Goal: Task Accomplishment & Management: Manage account settings

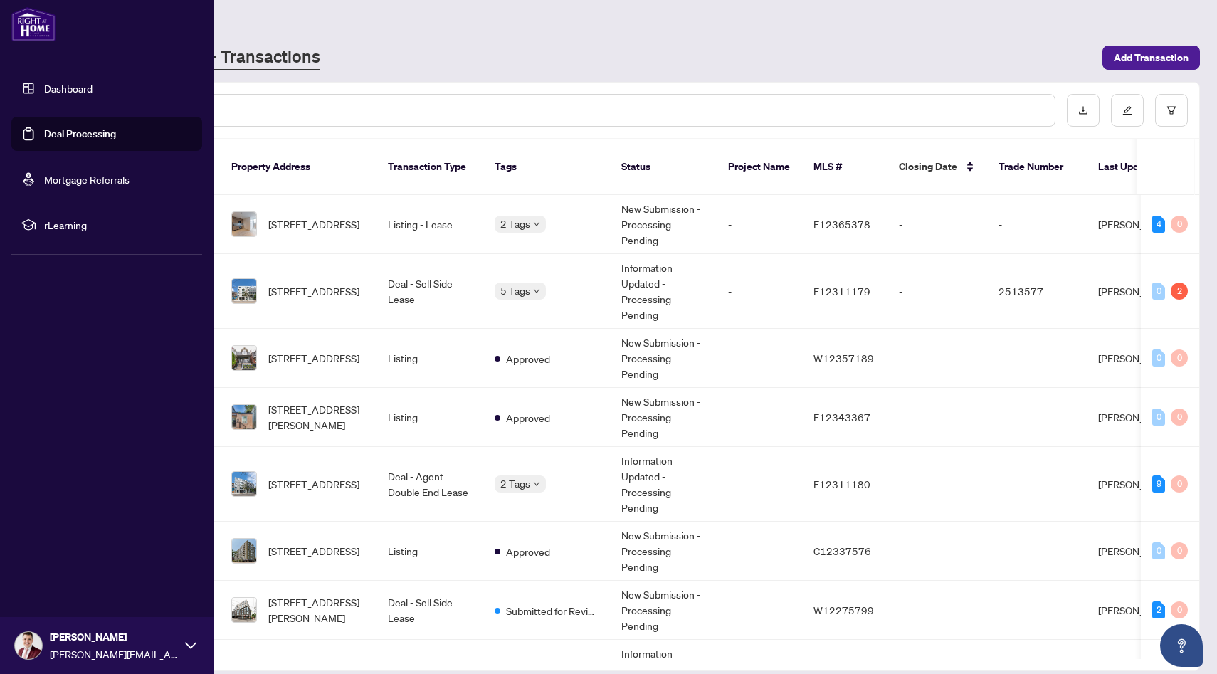
click at [56, 88] on link "Dashboard" at bounding box center [68, 88] width 48 height 13
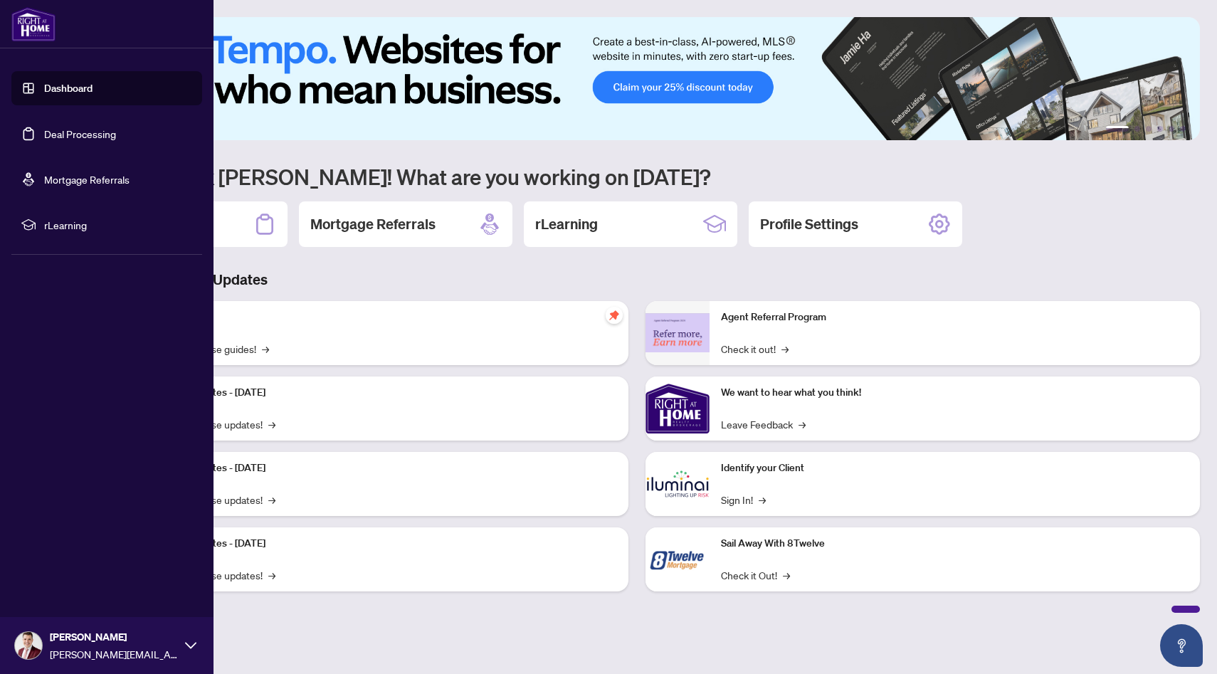
click at [79, 129] on link "Deal Processing" at bounding box center [80, 133] width 72 height 13
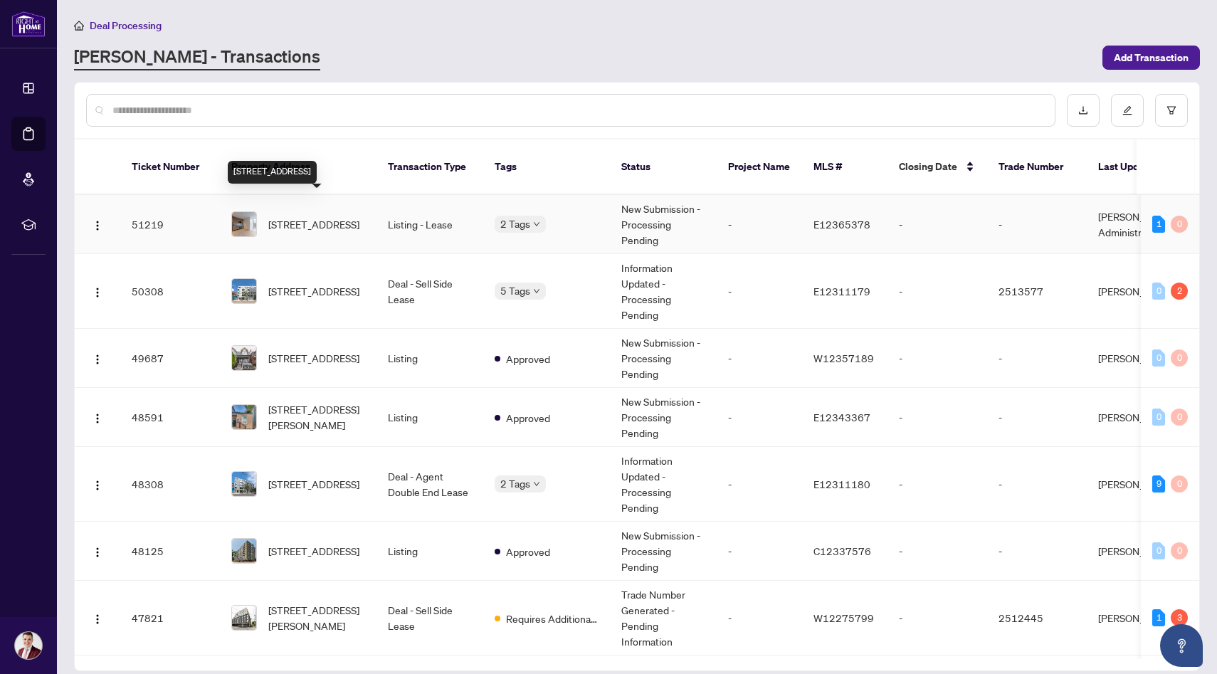
click at [356, 216] on span "[STREET_ADDRESS]" at bounding box center [313, 224] width 91 height 16
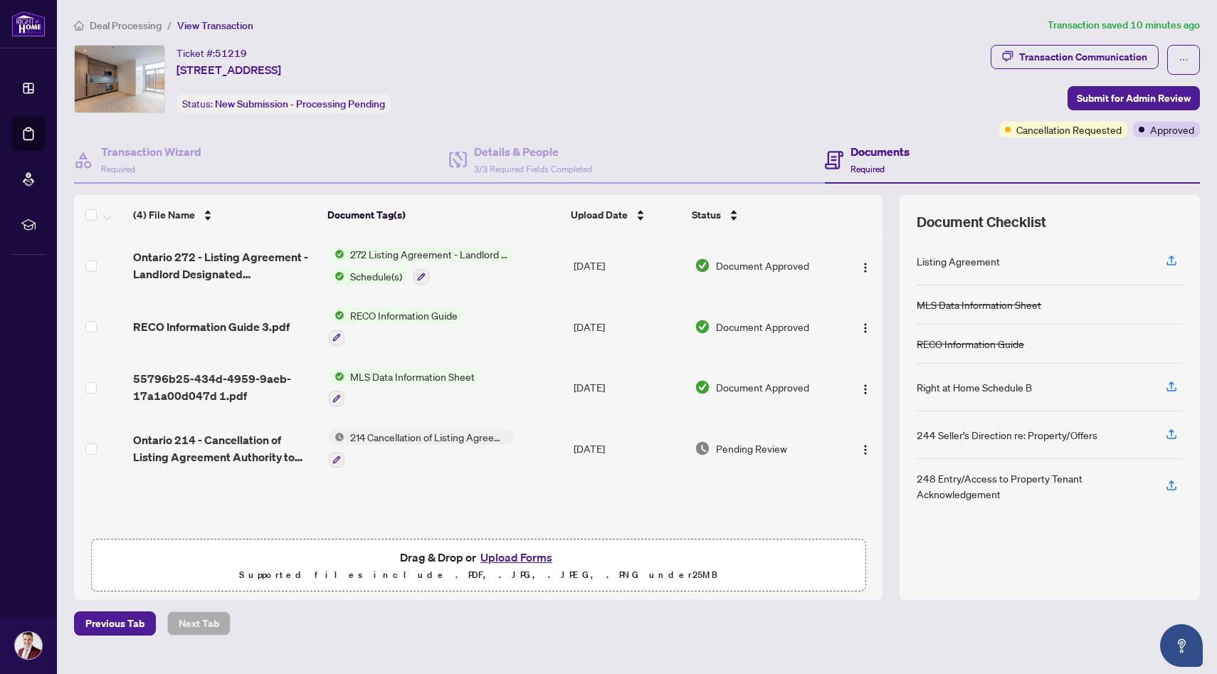
click at [142, 27] on span "Deal Processing" at bounding box center [126, 25] width 72 height 13
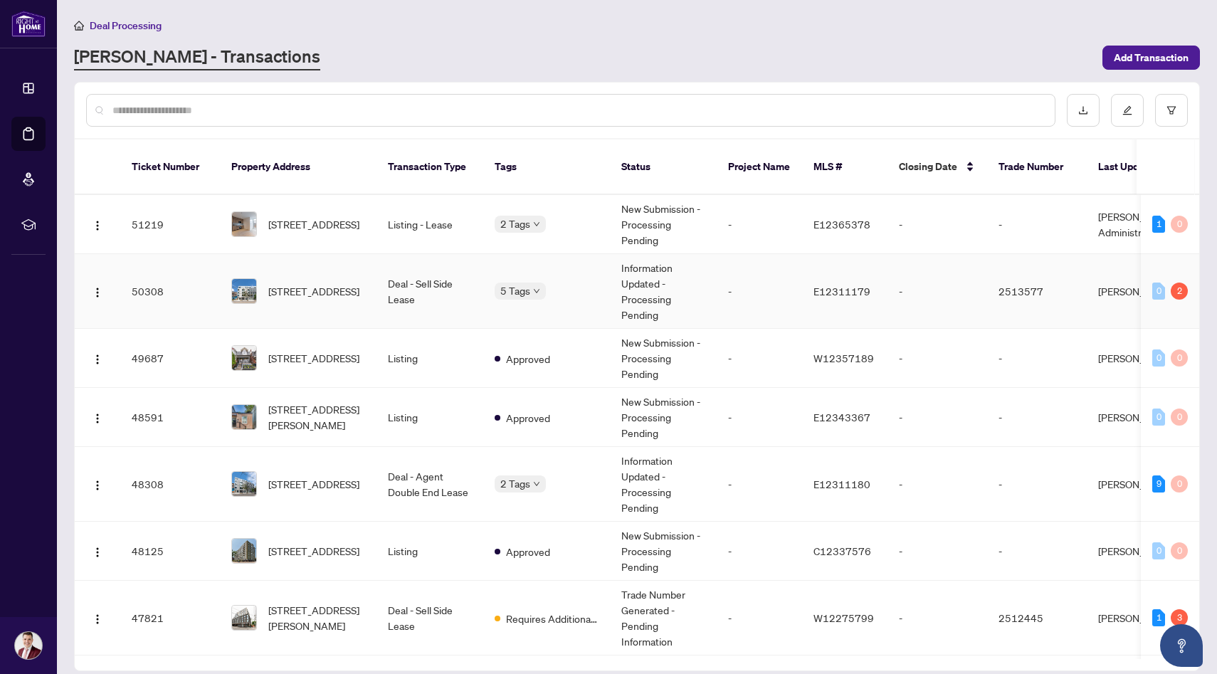
click at [336, 283] on span "[STREET_ADDRESS]" at bounding box center [313, 291] width 91 height 16
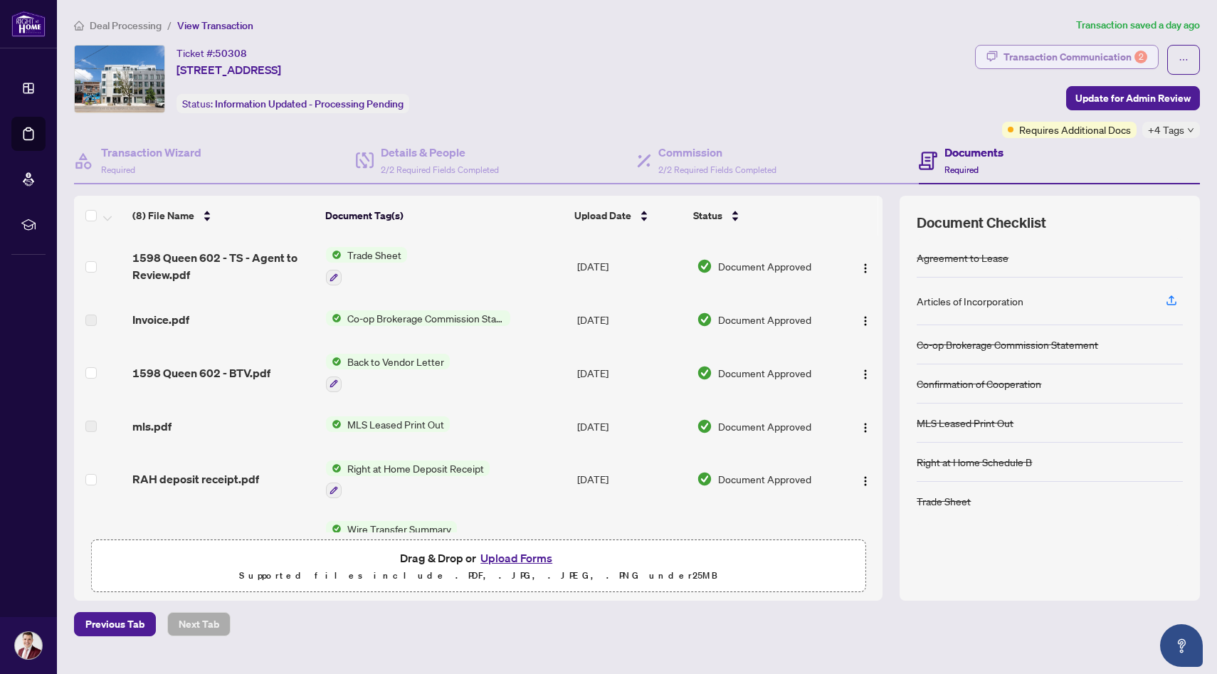
click at [1103, 62] on div "Transaction Communication 2" at bounding box center [1075, 57] width 144 height 23
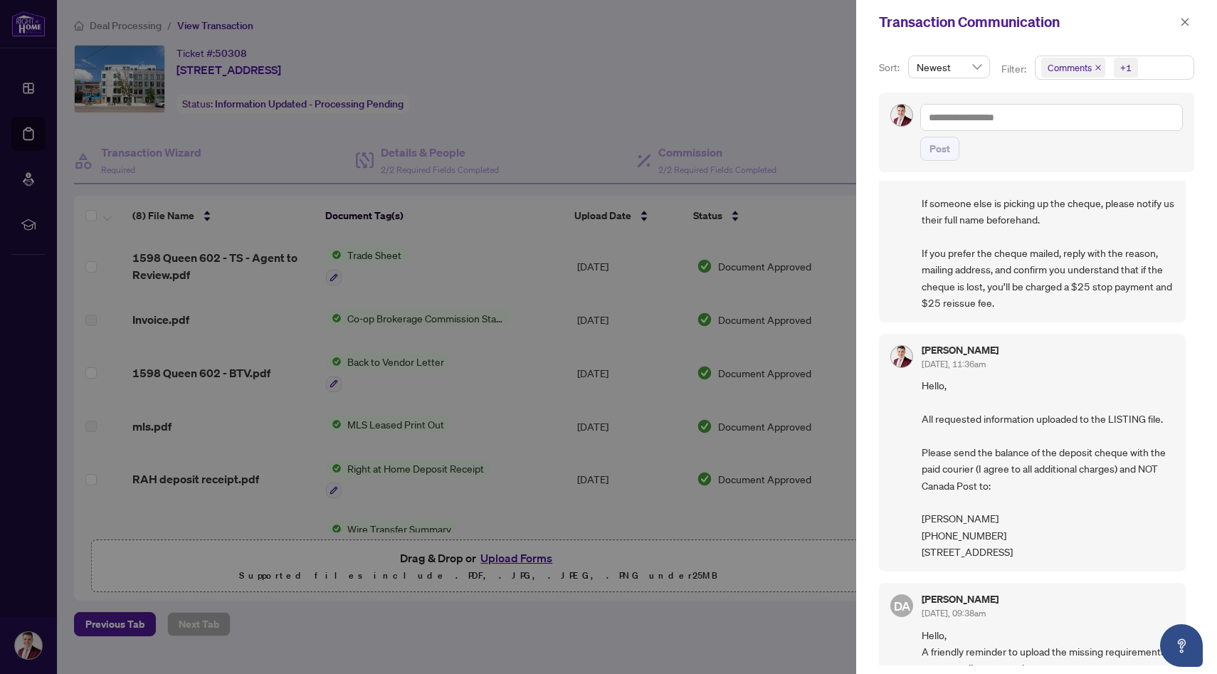
scroll to position [147, 0]
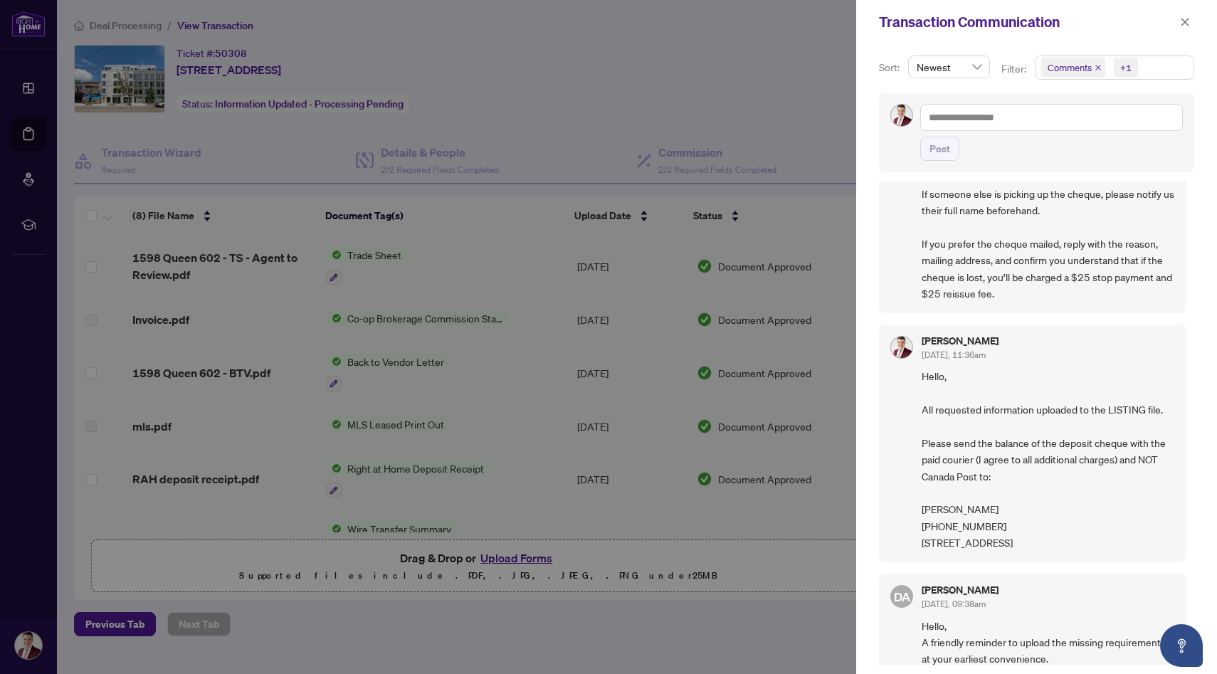
drag, startPoint x: 1034, startPoint y: 557, endPoint x: 918, endPoint y: 446, distance: 160.6
click at [918, 446] on div "[PERSON_NAME] [DATE], 11:36am Hello, All requested information uploaded to the …" at bounding box center [1032, 444] width 307 height 238
copy span "Please send the balance of the deposit cheque with the paid courier (I agree to…"
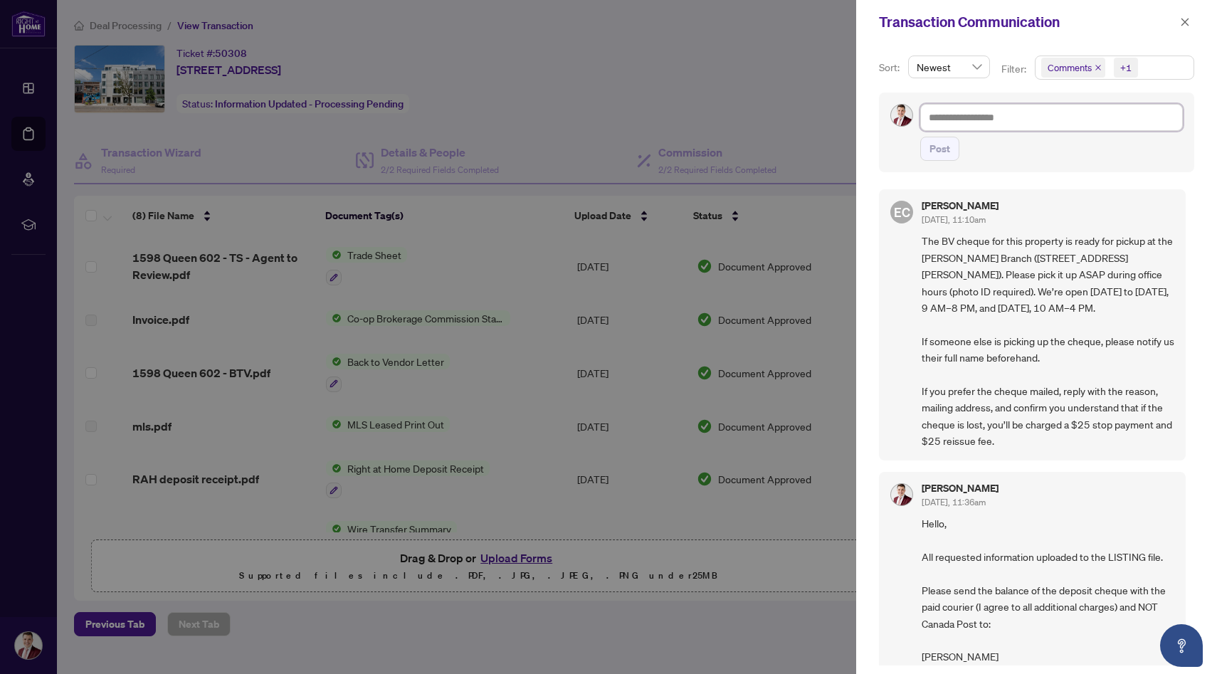
click at [952, 118] on textarea at bounding box center [1051, 117] width 263 height 27
paste textarea "**********"
type textarea "**********"
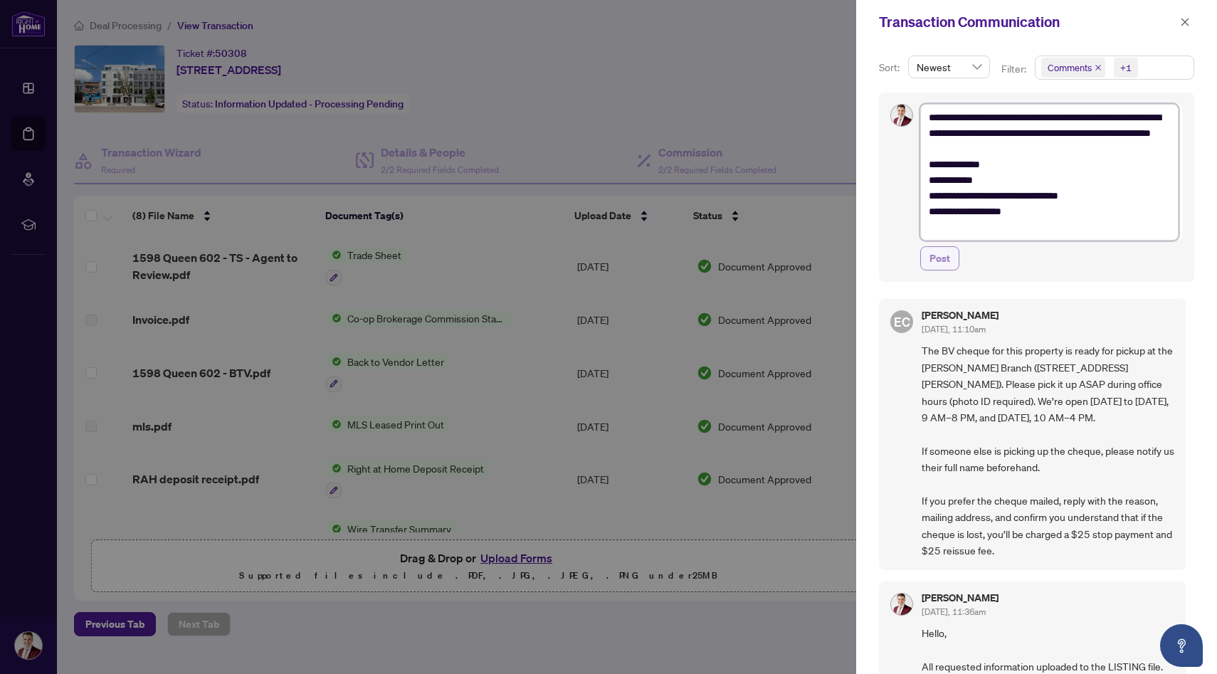
type textarea "**********"
click at [944, 262] on span "Post" at bounding box center [939, 258] width 21 height 23
type textarea "**********"
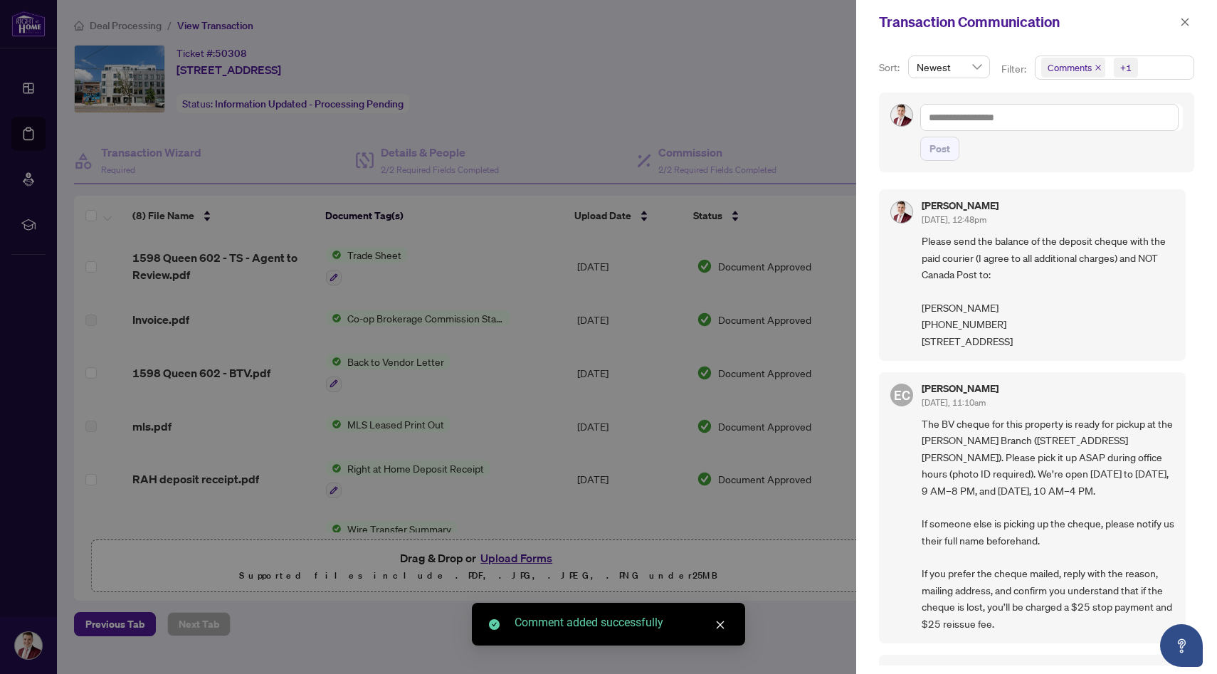
click at [641, 271] on div at bounding box center [608, 337] width 1217 height 674
click at [126, 30] on div at bounding box center [608, 337] width 1217 height 674
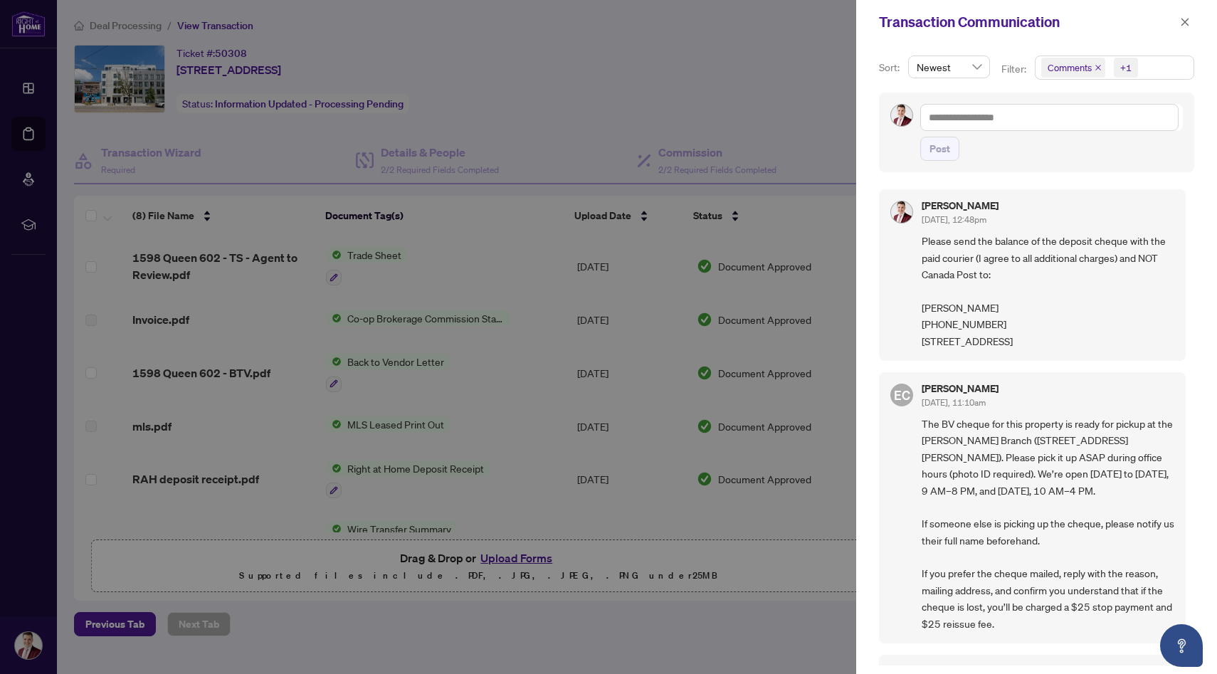
click at [123, 25] on div at bounding box center [608, 337] width 1217 height 674
click at [628, 131] on div at bounding box center [608, 337] width 1217 height 674
click at [1180, 21] on icon "close" at bounding box center [1185, 22] width 10 height 10
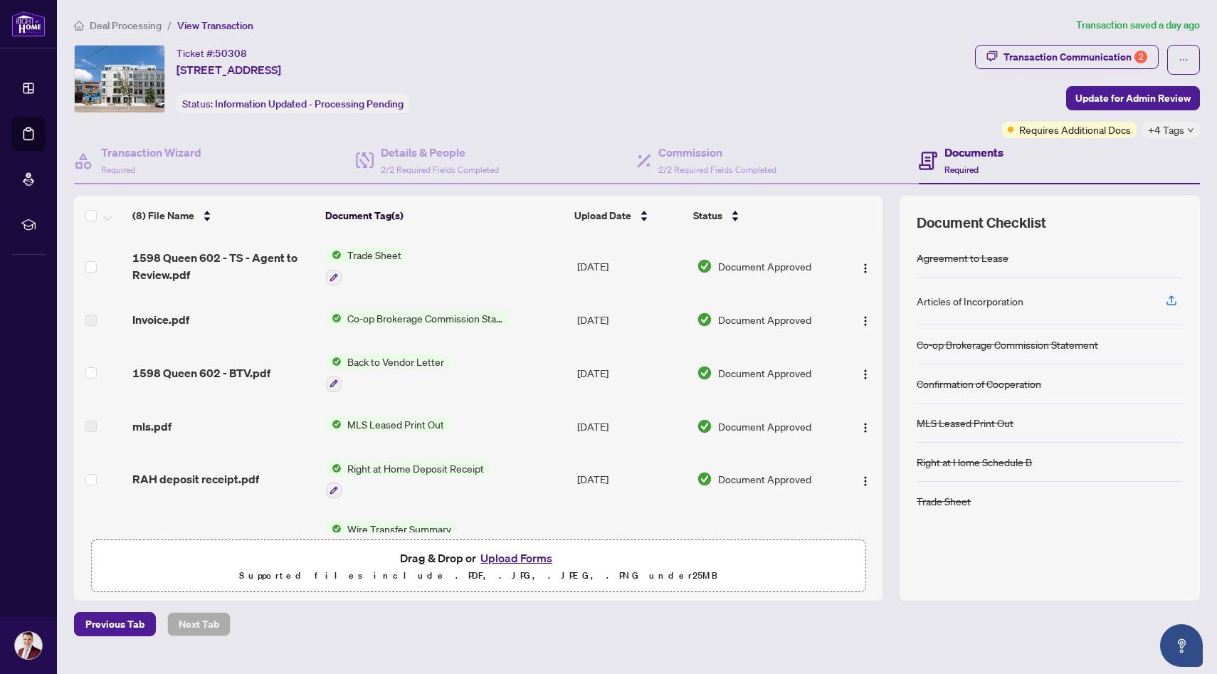
click at [132, 29] on span "Deal Processing" at bounding box center [126, 25] width 72 height 13
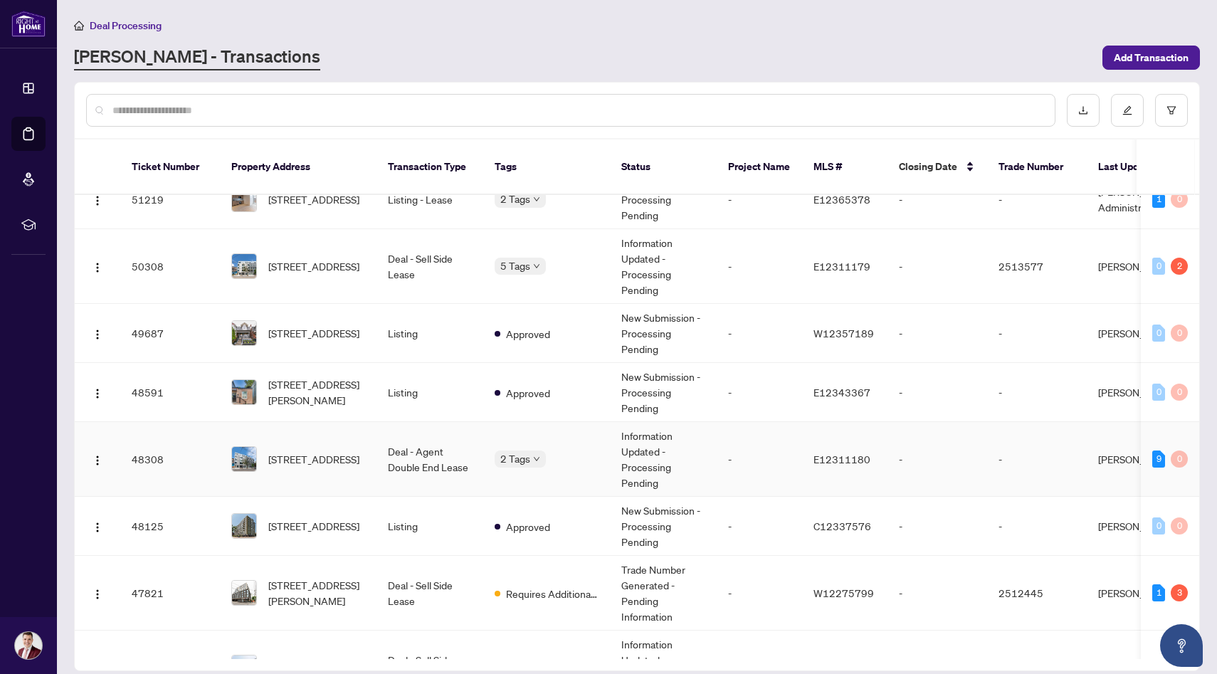
scroll to position [28, 0]
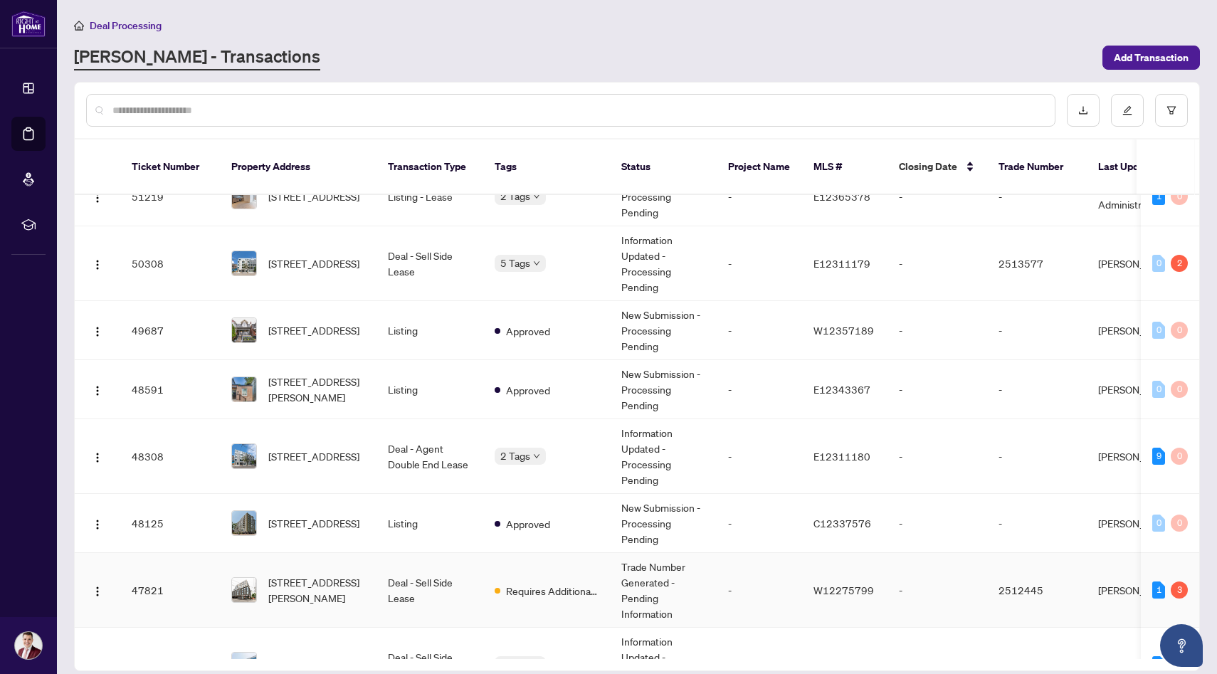
click at [366, 573] on td "[STREET_ADDRESS][PERSON_NAME]" at bounding box center [298, 590] width 157 height 75
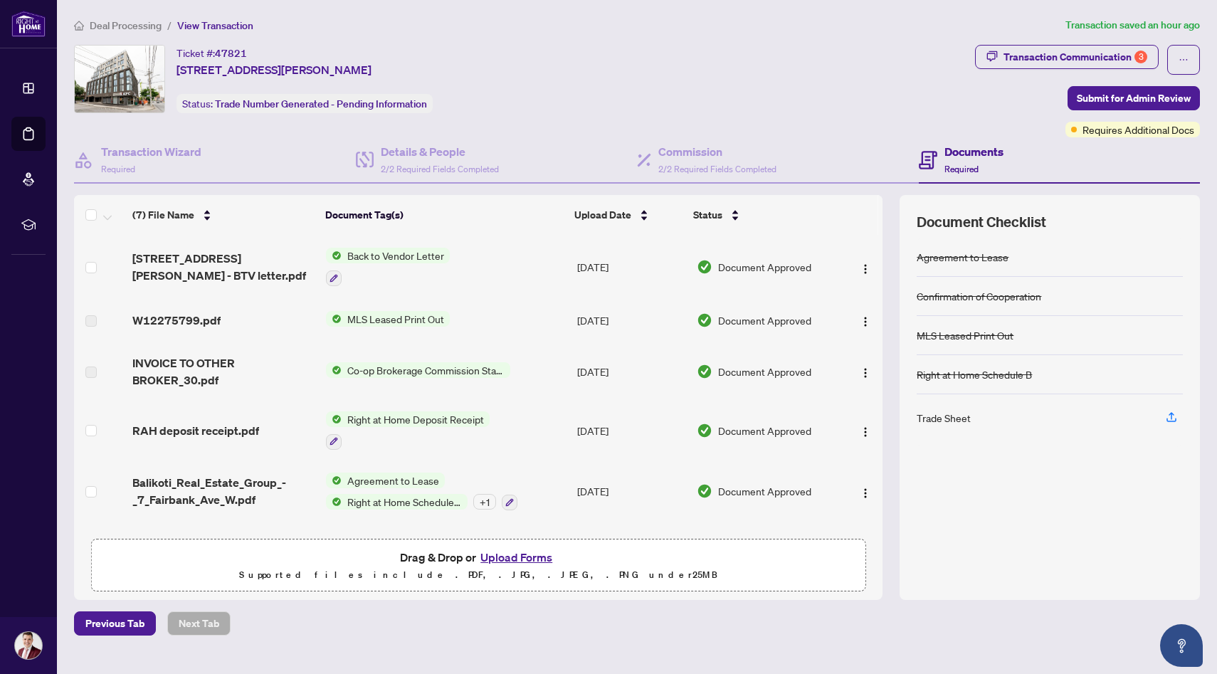
scroll to position [95, 0]
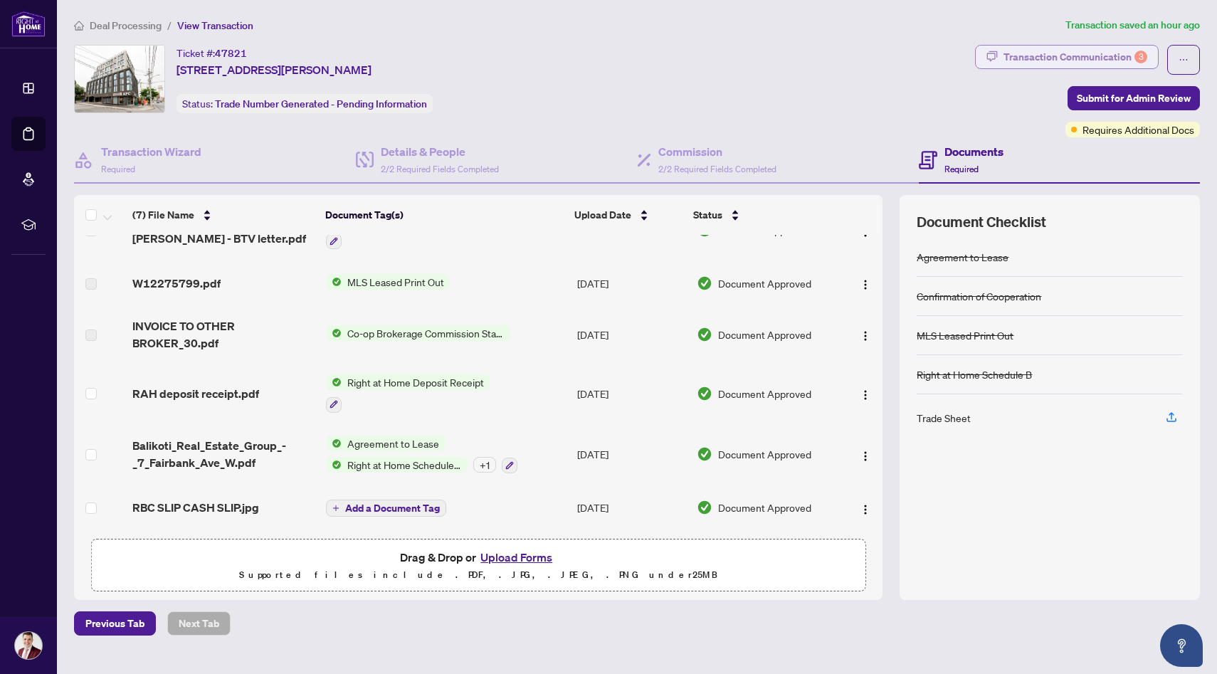
click at [1080, 61] on div "Transaction Communication 3" at bounding box center [1075, 57] width 144 height 23
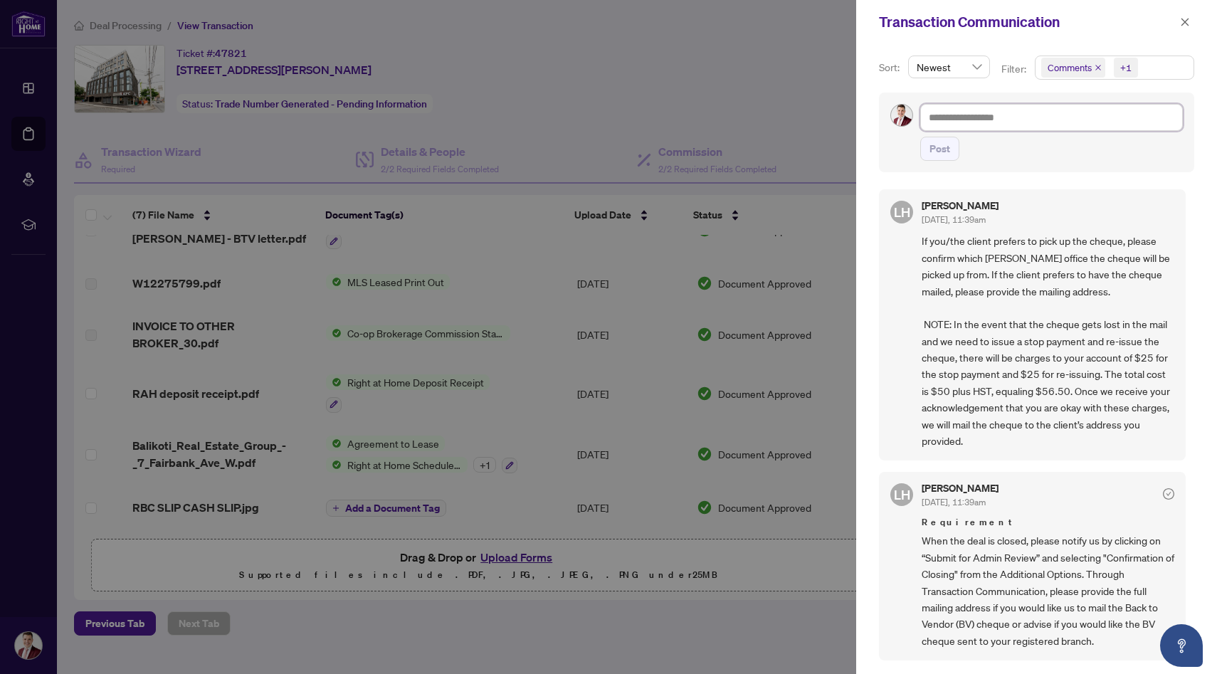
click at [1013, 116] on textarea at bounding box center [1051, 117] width 263 height 27
paste textarea "**********"
type textarea "**********"
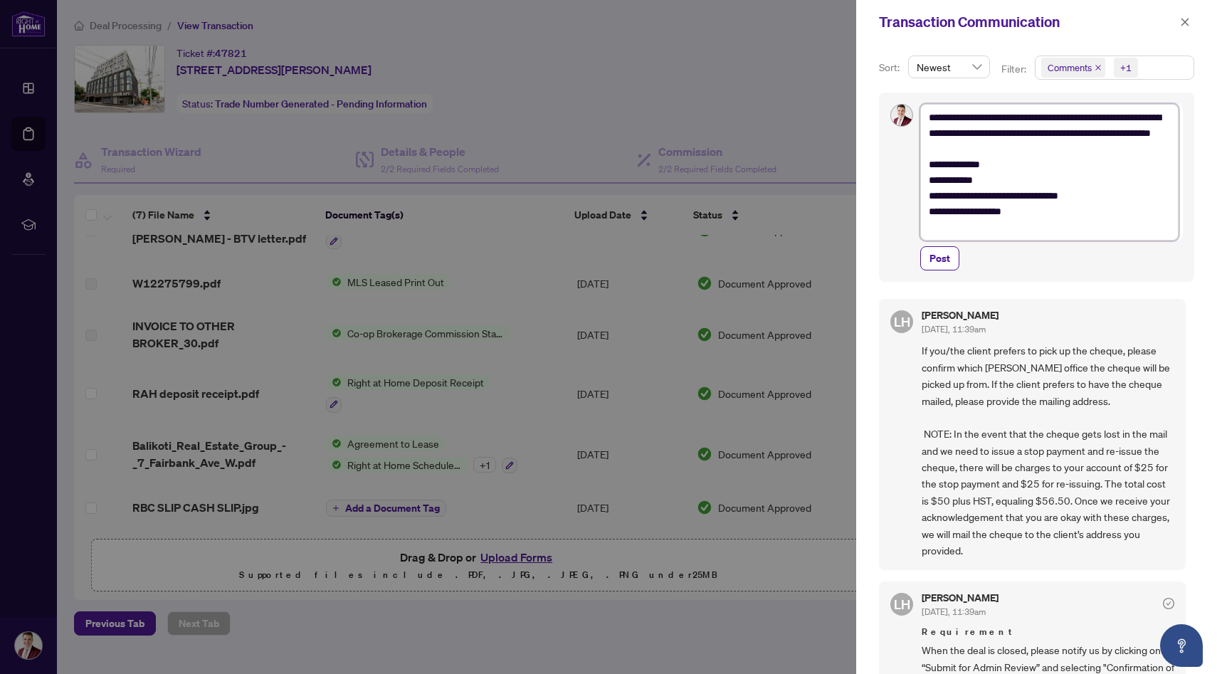
scroll to position [0, 0]
type textarea "**********"
click at [939, 256] on span "Post" at bounding box center [939, 258] width 21 height 23
type textarea "**********"
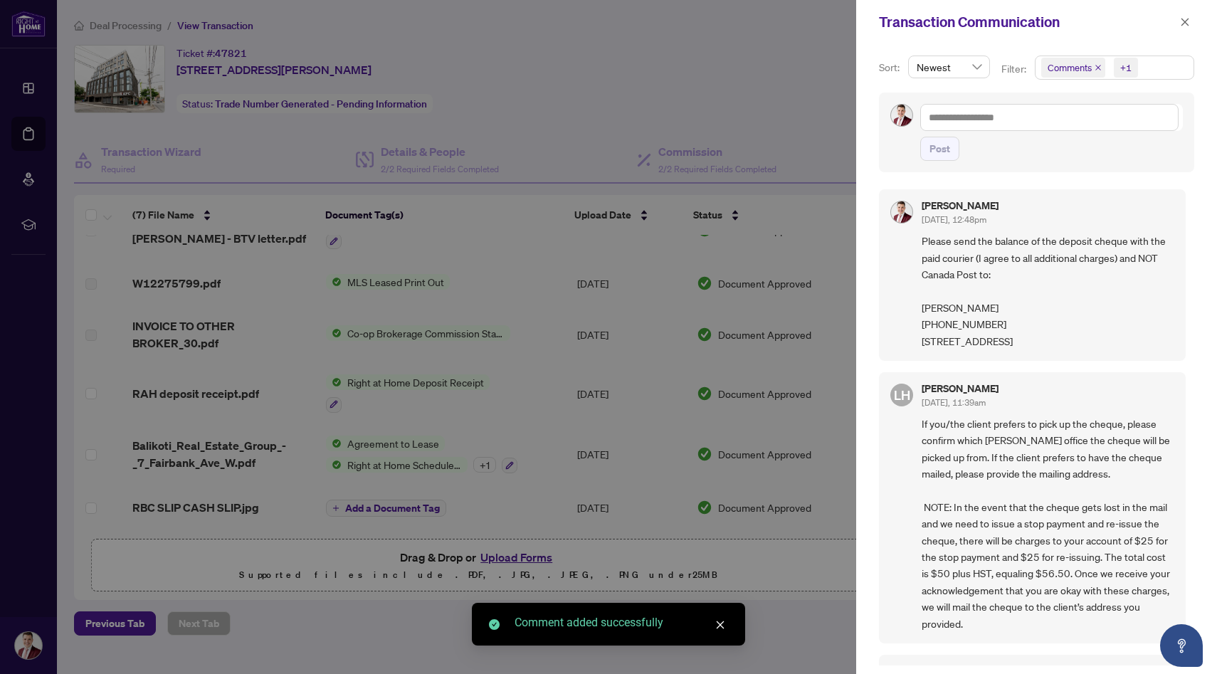
click at [1173, 23] on div "Transaction Communication" at bounding box center [1027, 21] width 297 height 21
click at [1187, 23] on icon "close" at bounding box center [1185, 22] width 8 height 8
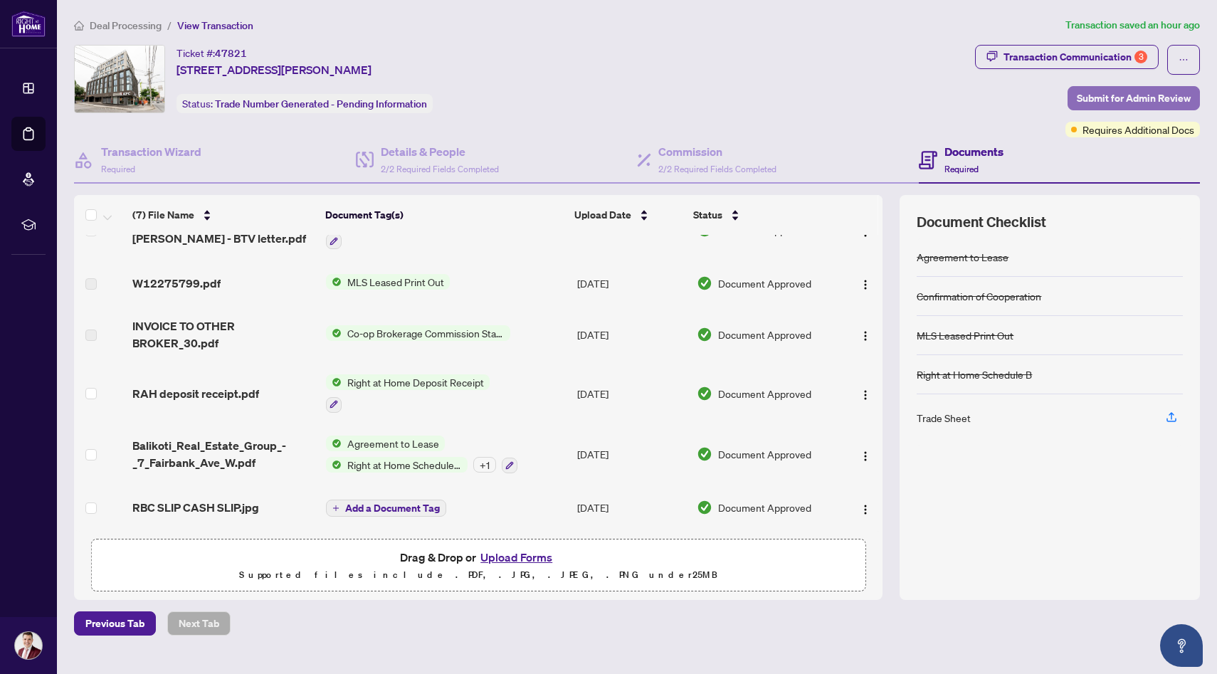
click at [1092, 90] on span "Submit for Admin Review" at bounding box center [1134, 98] width 114 height 23
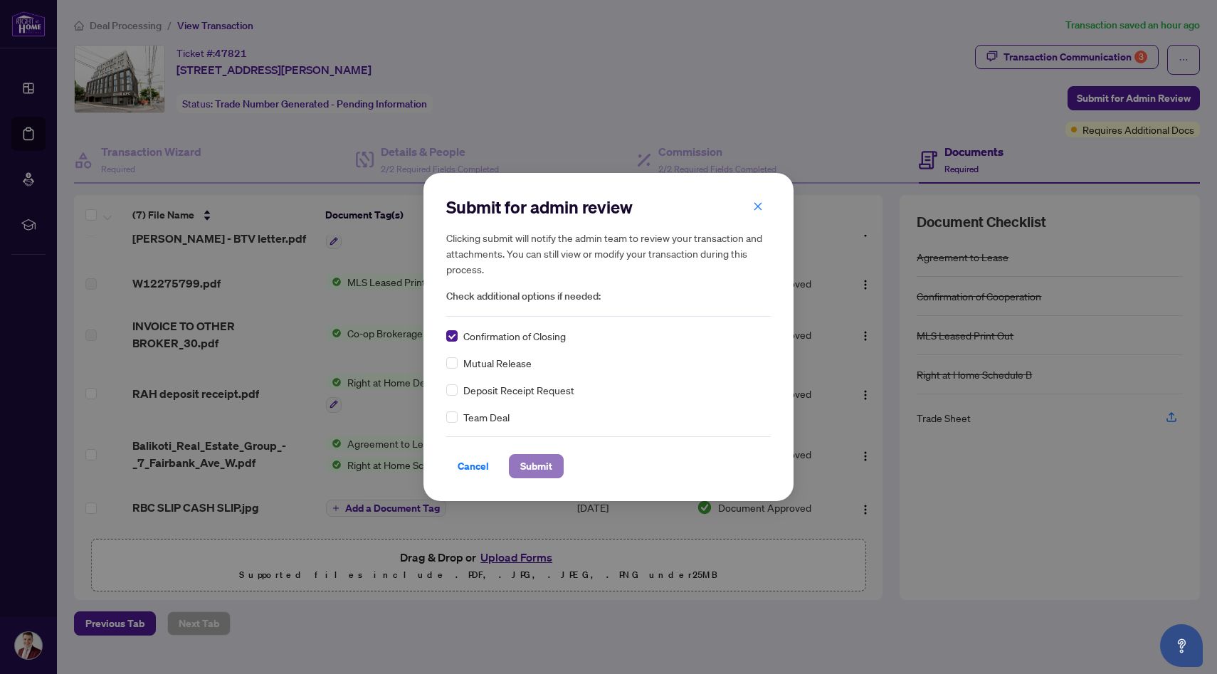
click at [530, 468] on span "Submit" at bounding box center [536, 466] width 32 height 23
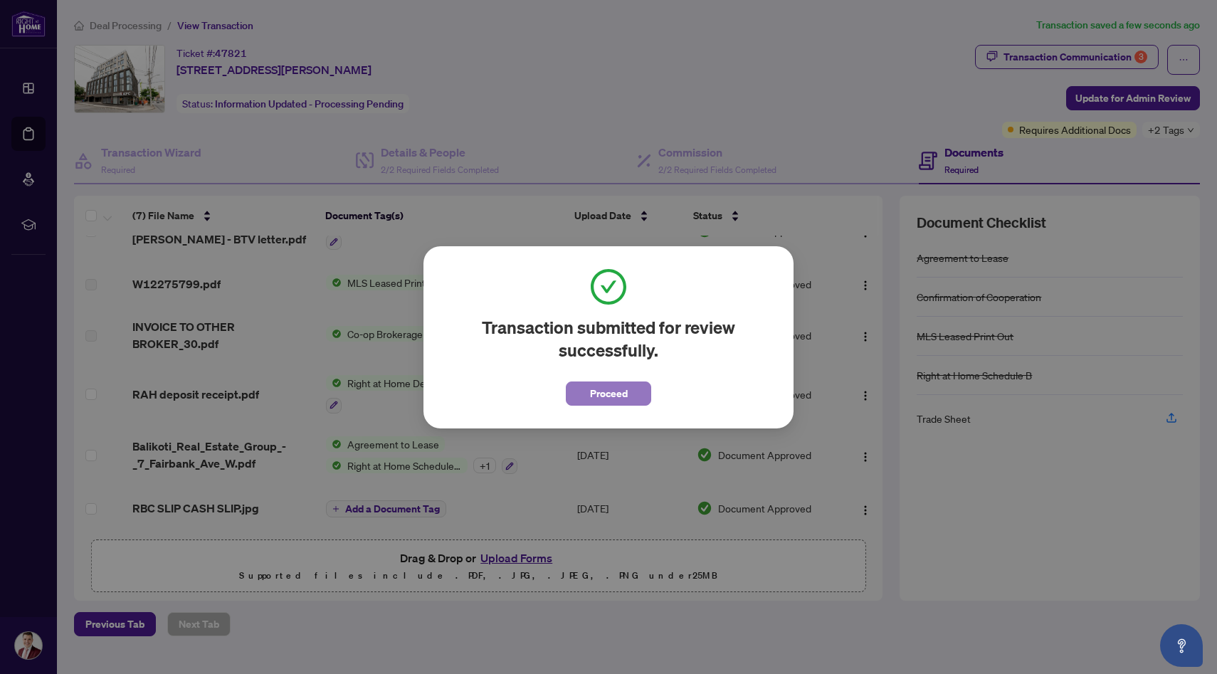
click at [601, 385] on span "Proceed" at bounding box center [609, 393] width 38 height 23
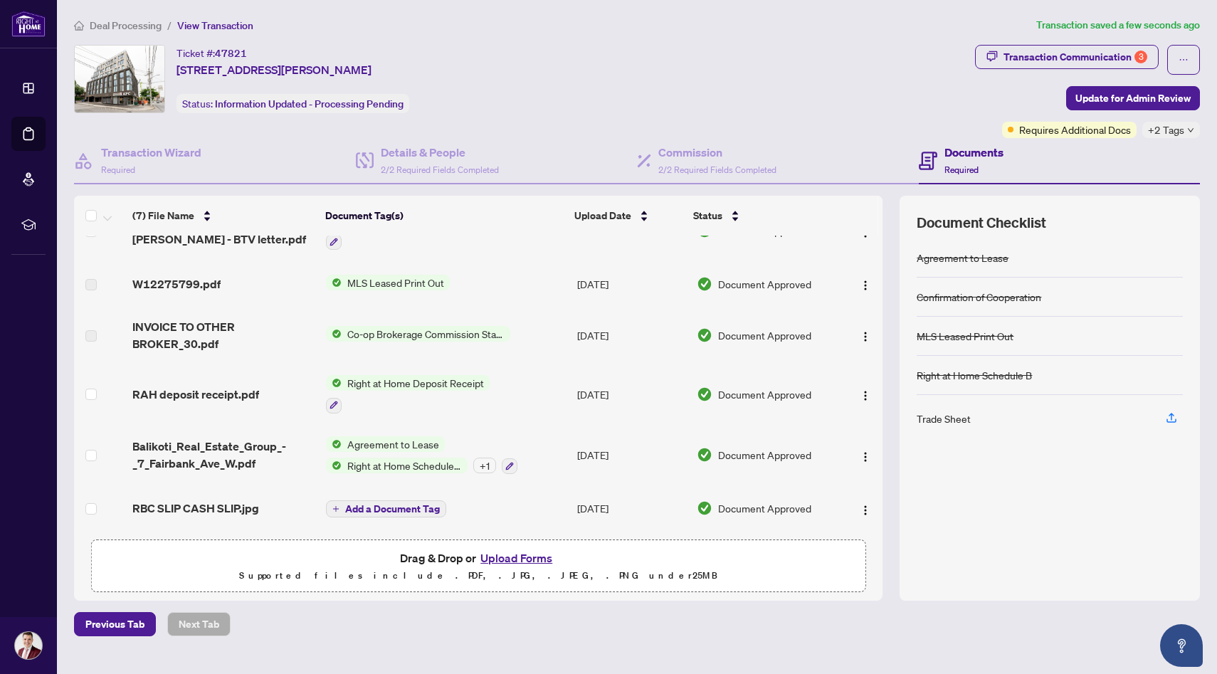
click at [133, 24] on span "Deal Processing" at bounding box center [126, 25] width 72 height 13
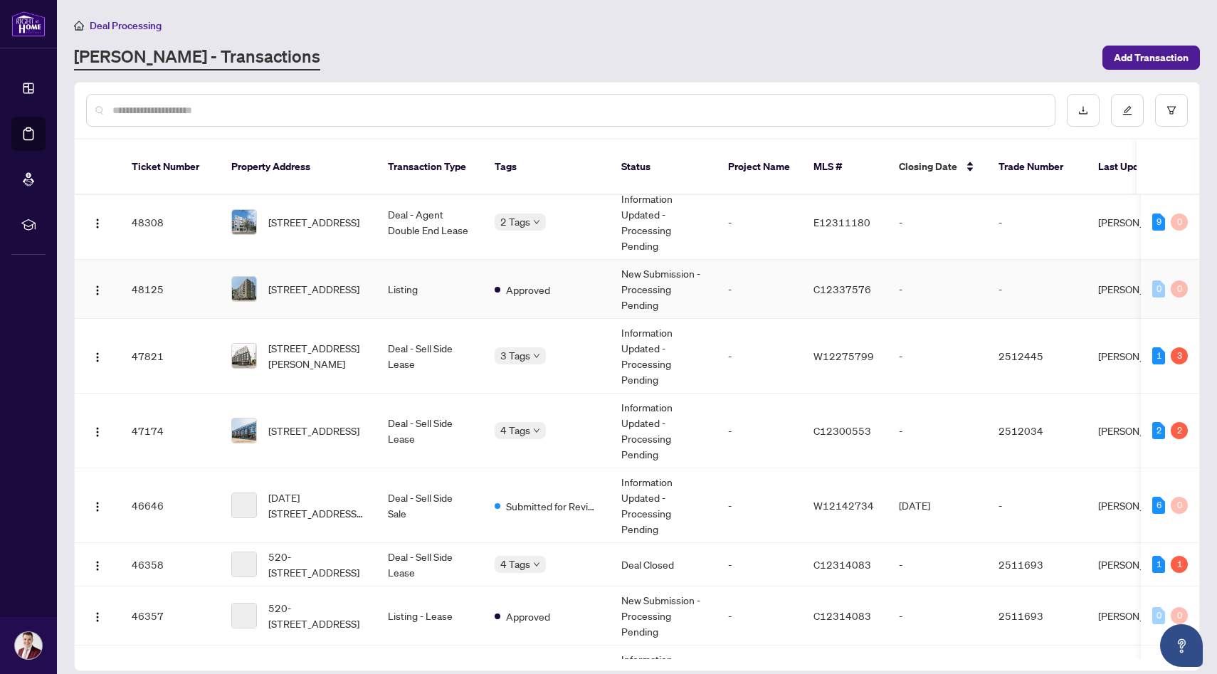
scroll to position [312, 0]
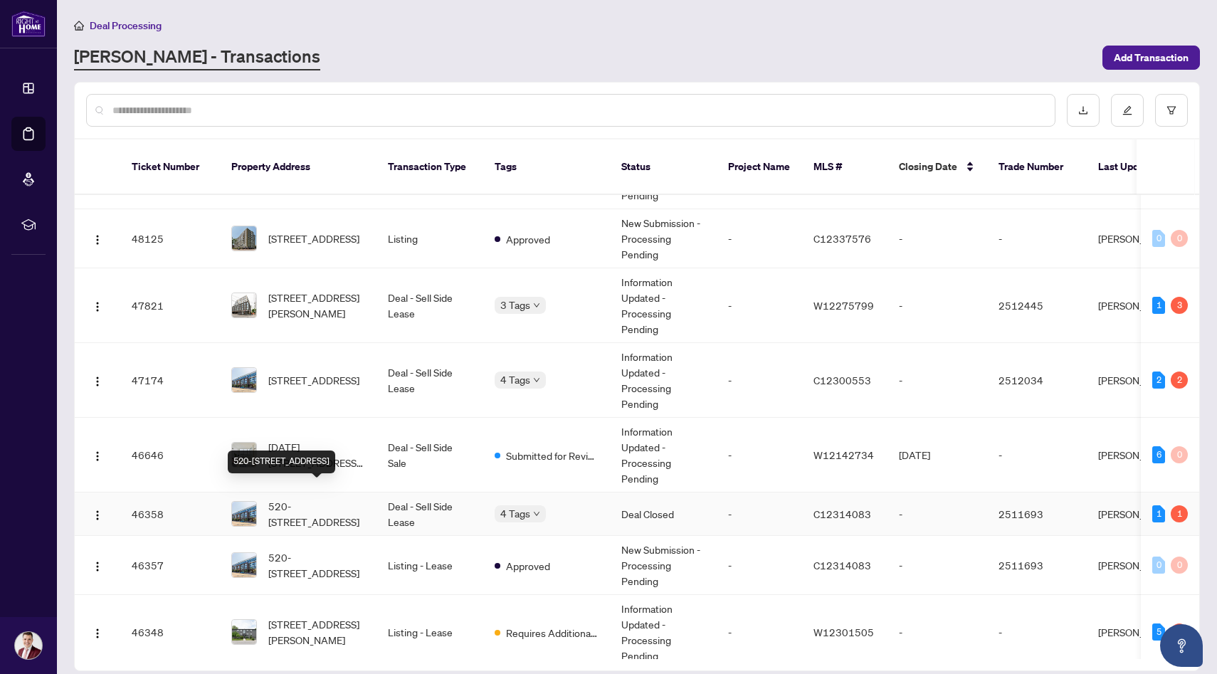
click at [352, 500] on span "520-[STREET_ADDRESS]" at bounding box center [316, 513] width 97 height 31
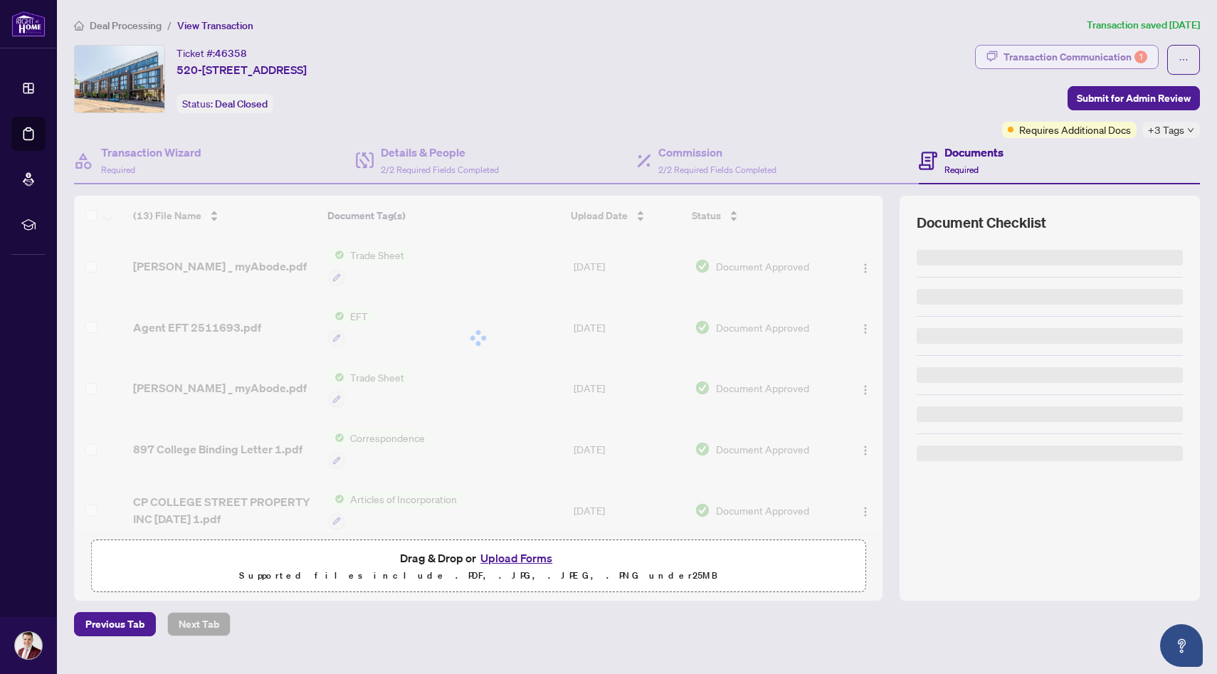
click at [1090, 56] on div "Transaction Communication 1" at bounding box center [1075, 57] width 144 height 23
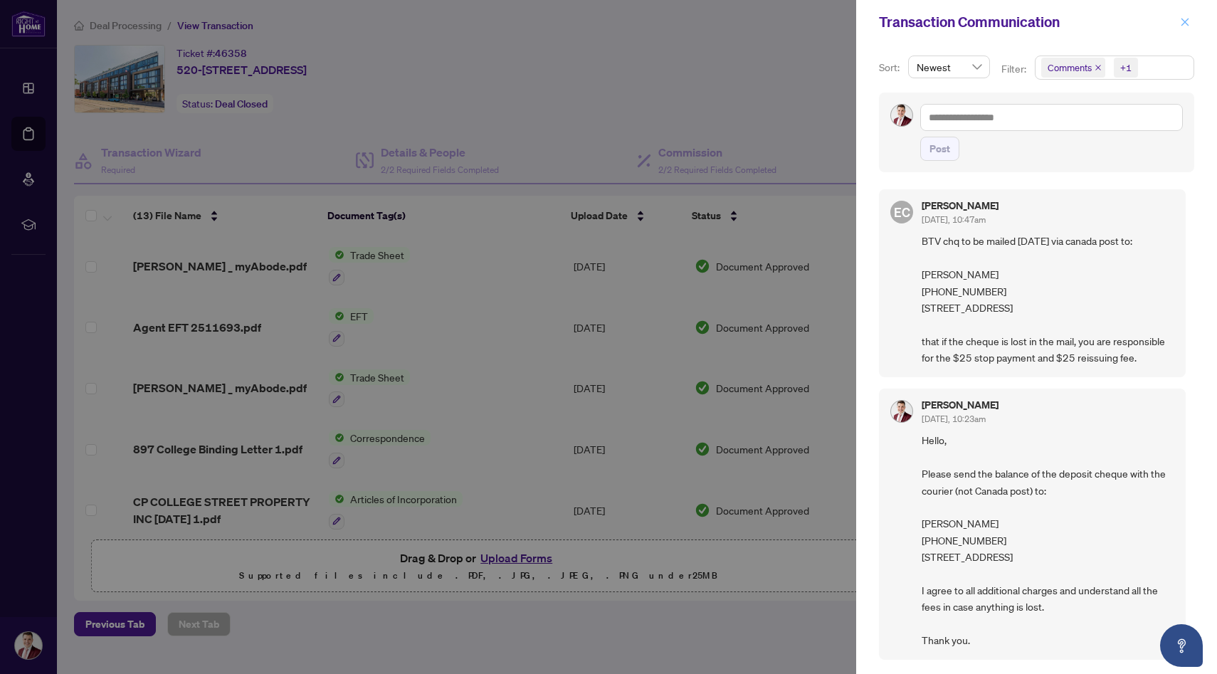
click at [1184, 23] on icon "close" at bounding box center [1185, 22] width 10 height 10
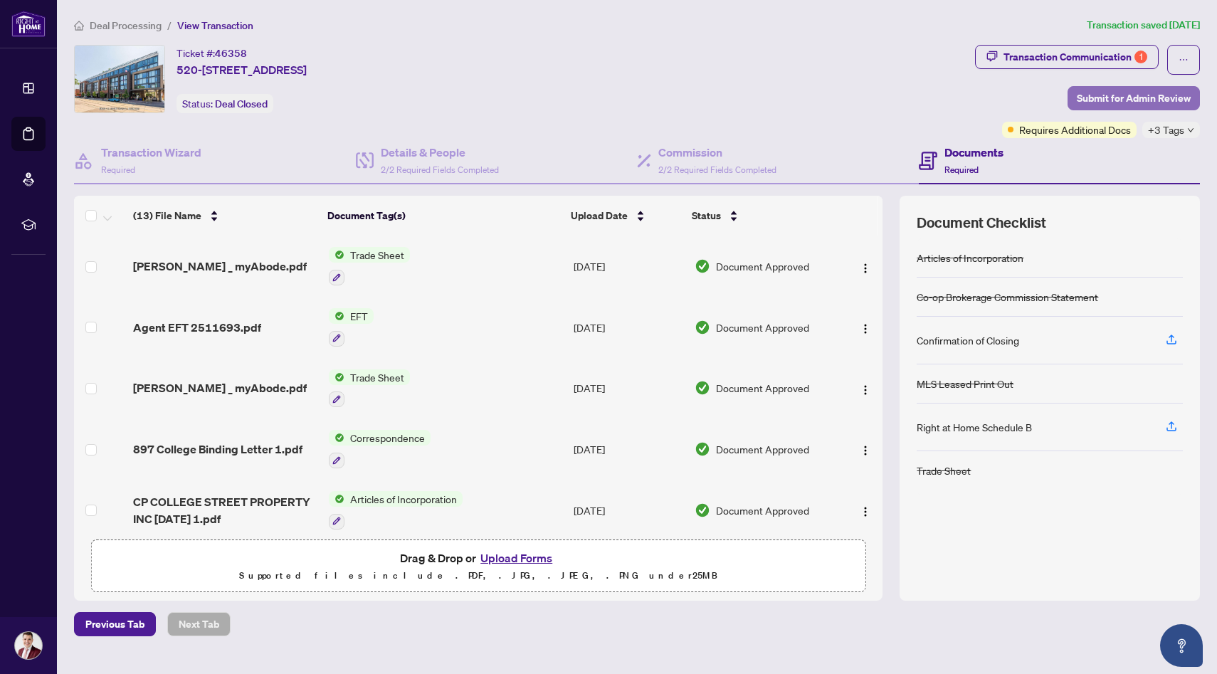
click at [1094, 101] on span "Submit for Admin Review" at bounding box center [1134, 98] width 114 height 23
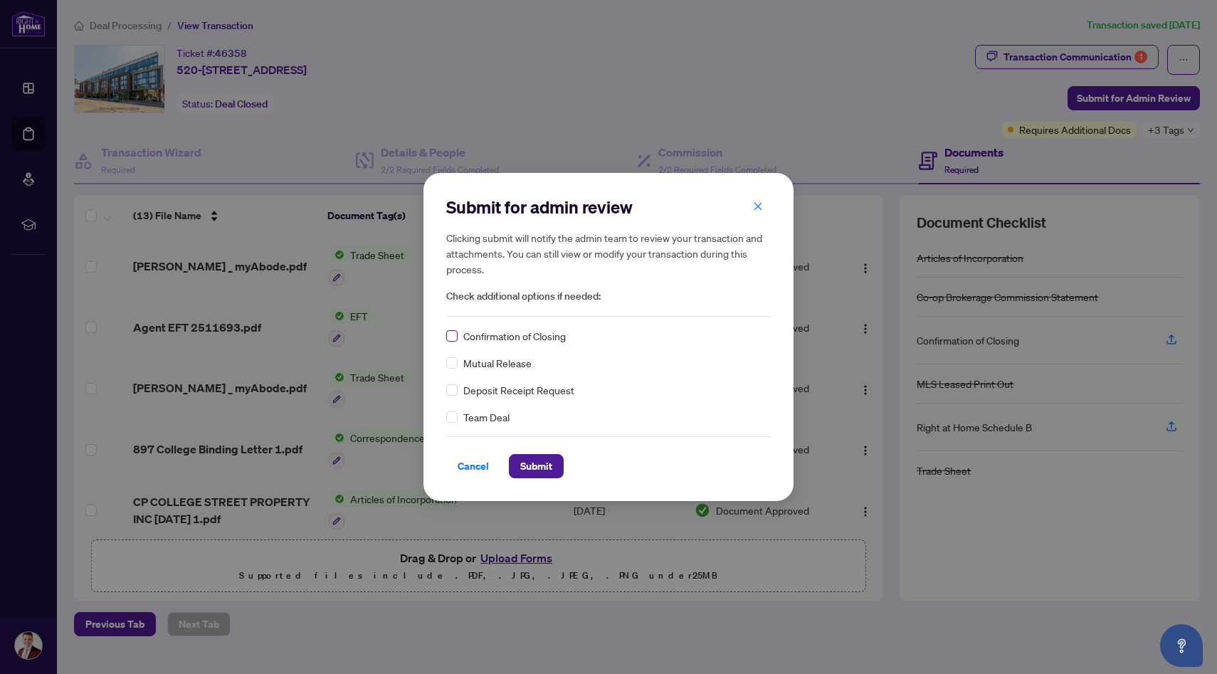
click at [454, 342] on label at bounding box center [451, 336] width 11 height 16
click at [538, 468] on span "Submit" at bounding box center [536, 466] width 32 height 23
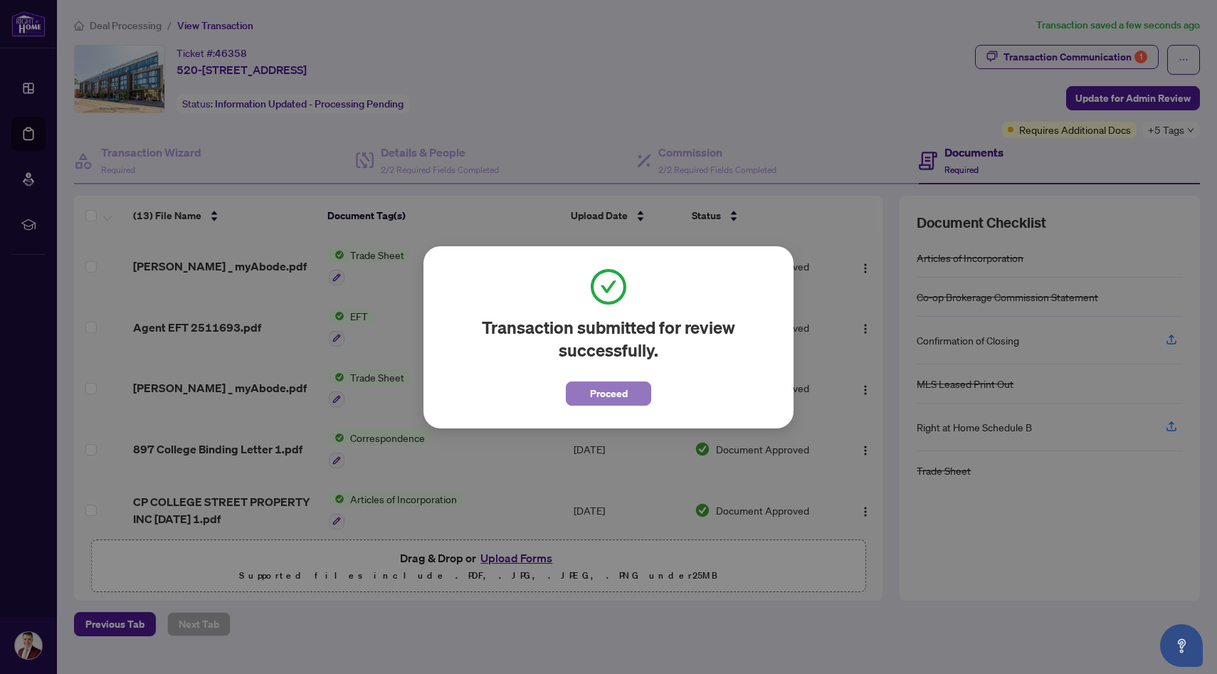
click at [622, 401] on span "Proceed" at bounding box center [609, 393] width 38 height 23
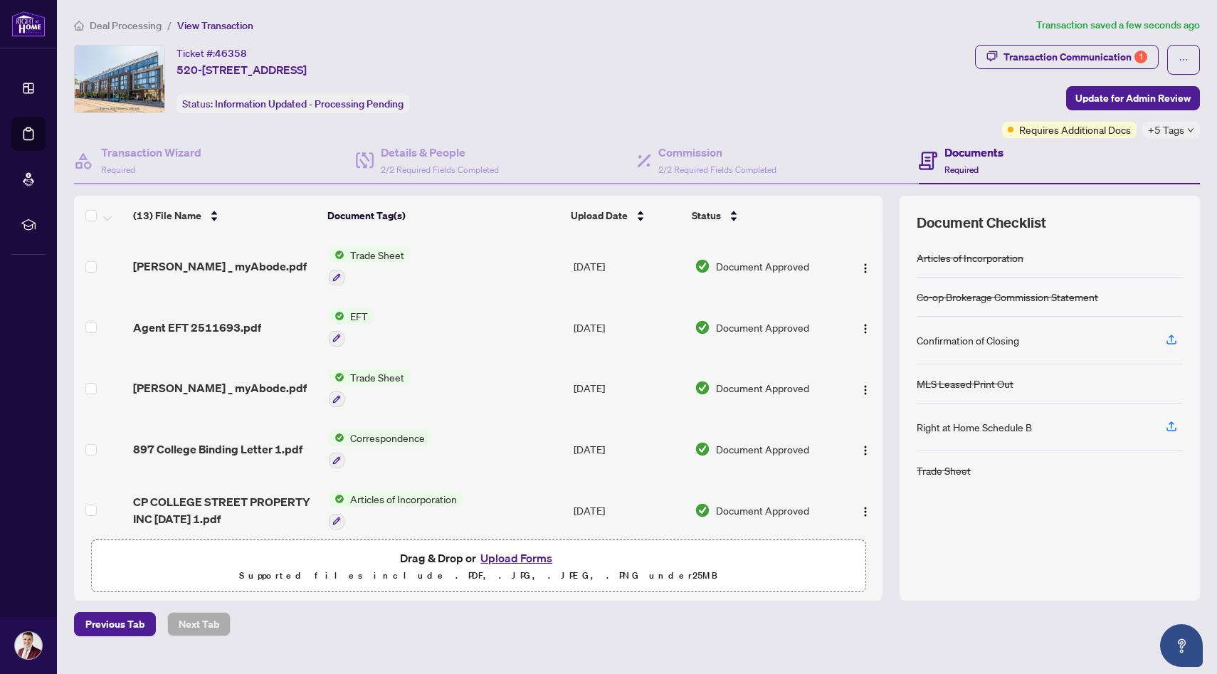
click at [142, 19] on span "Deal Processing" at bounding box center [126, 25] width 72 height 13
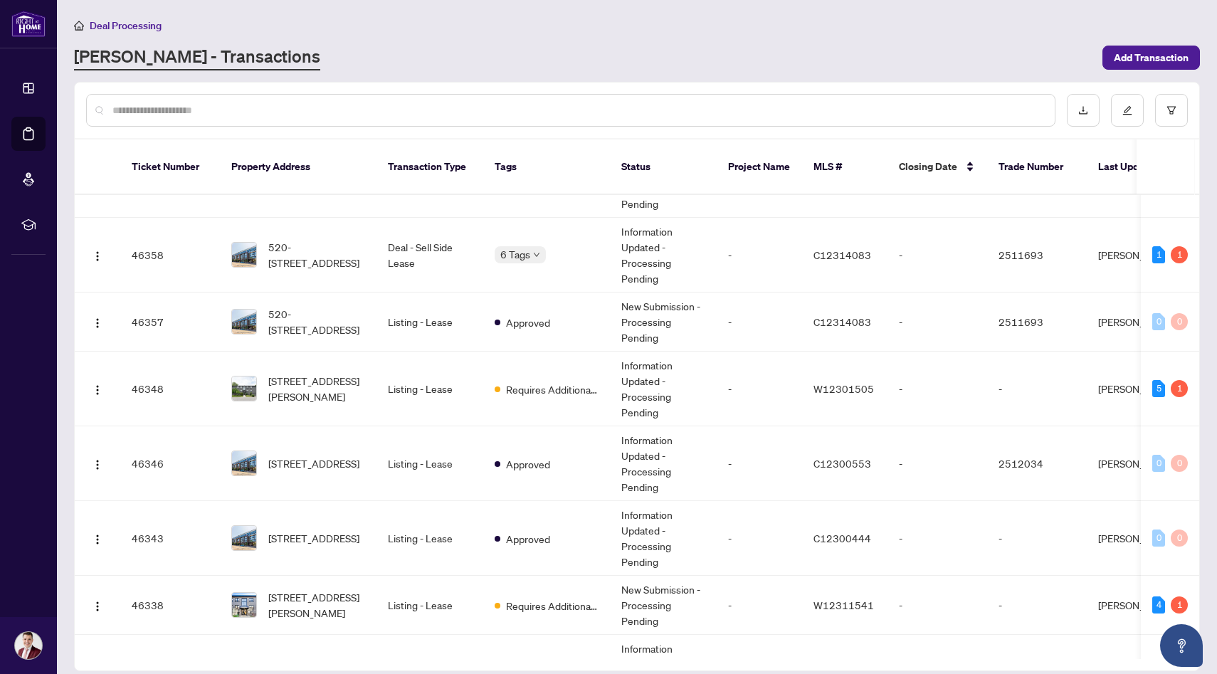
scroll to position [880, 0]
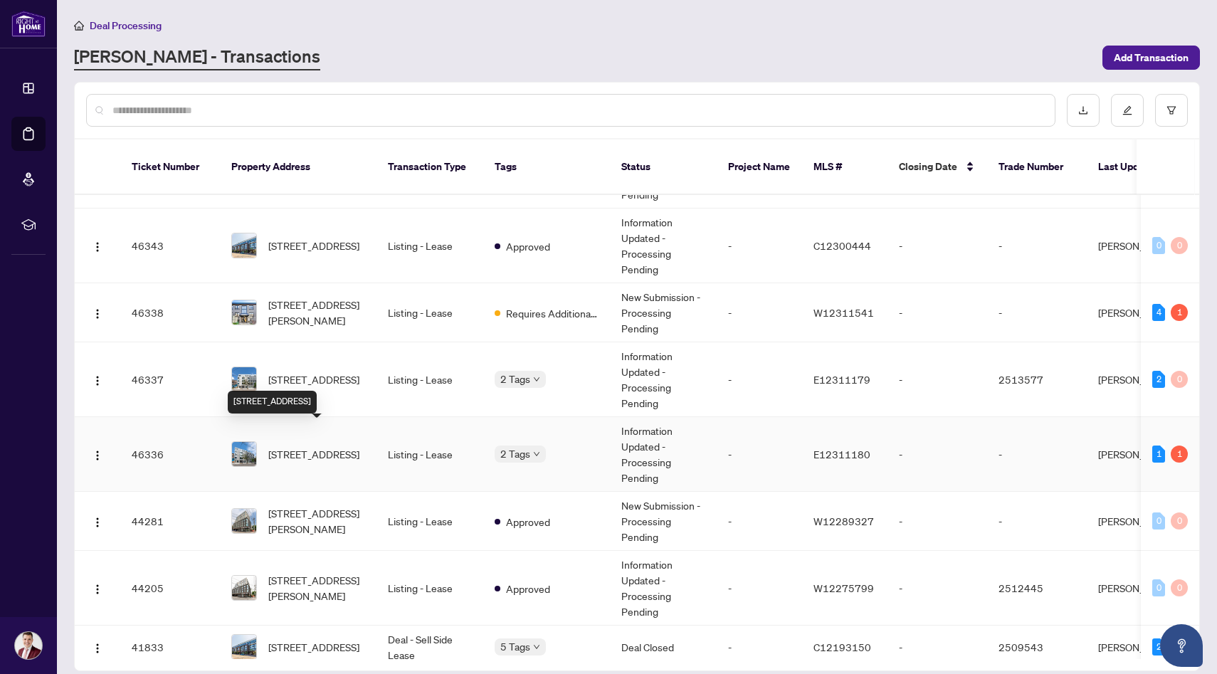
click at [340, 451] on span "[STREET_ADDRESS]" at bounding box center [313, 454] width 91 height 16
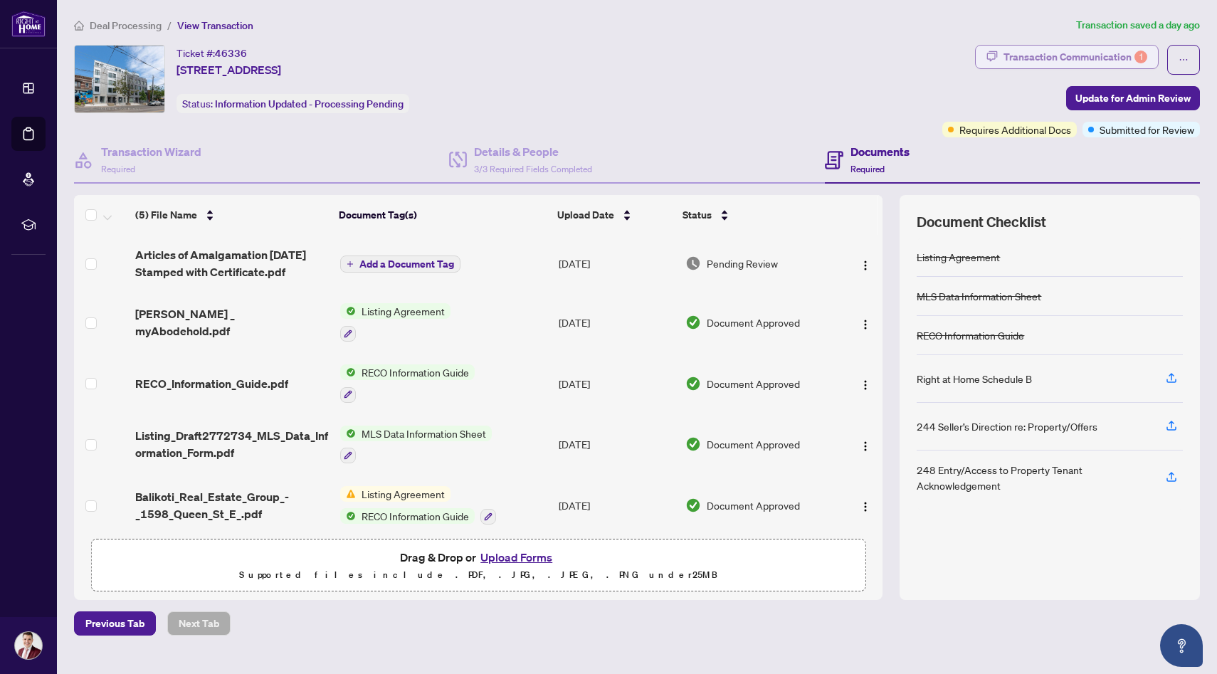
click at [1086, 56] on div "Transaction Communication 1" at bounding box center [1075, 57] width 144 height 23
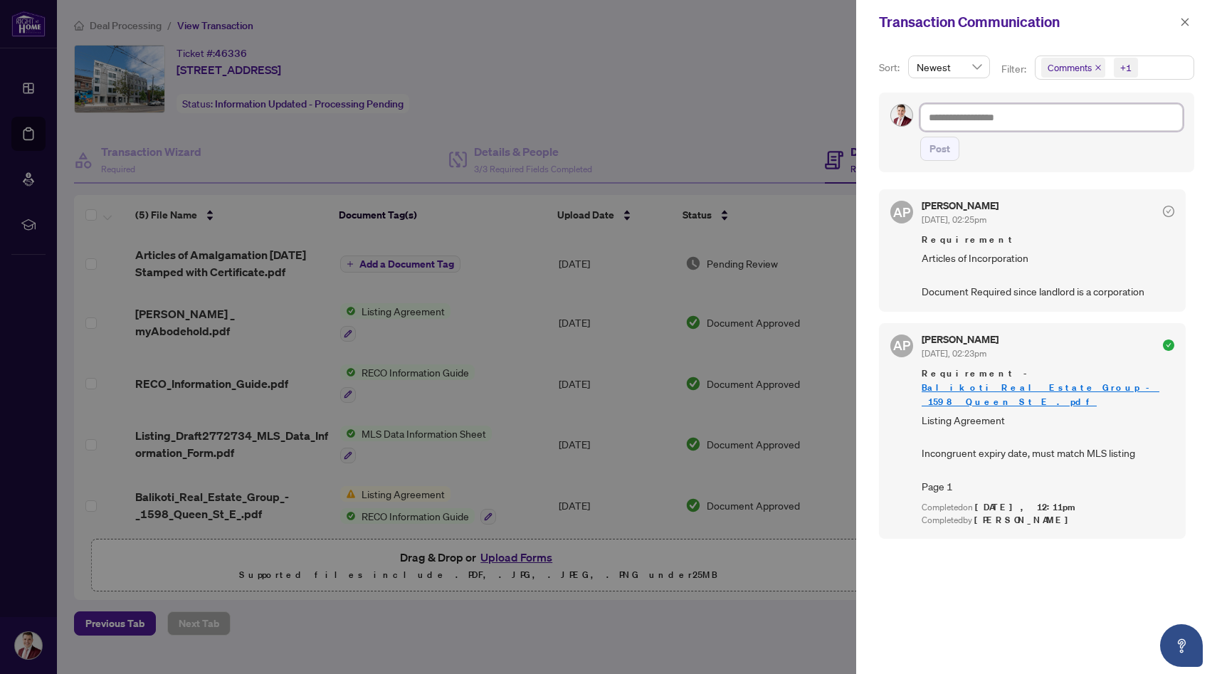
click at [1042, 125] on textarea at bounding box center [1051, 117] width 263 height 27
paste textarea "**********"
type textarea "**********"
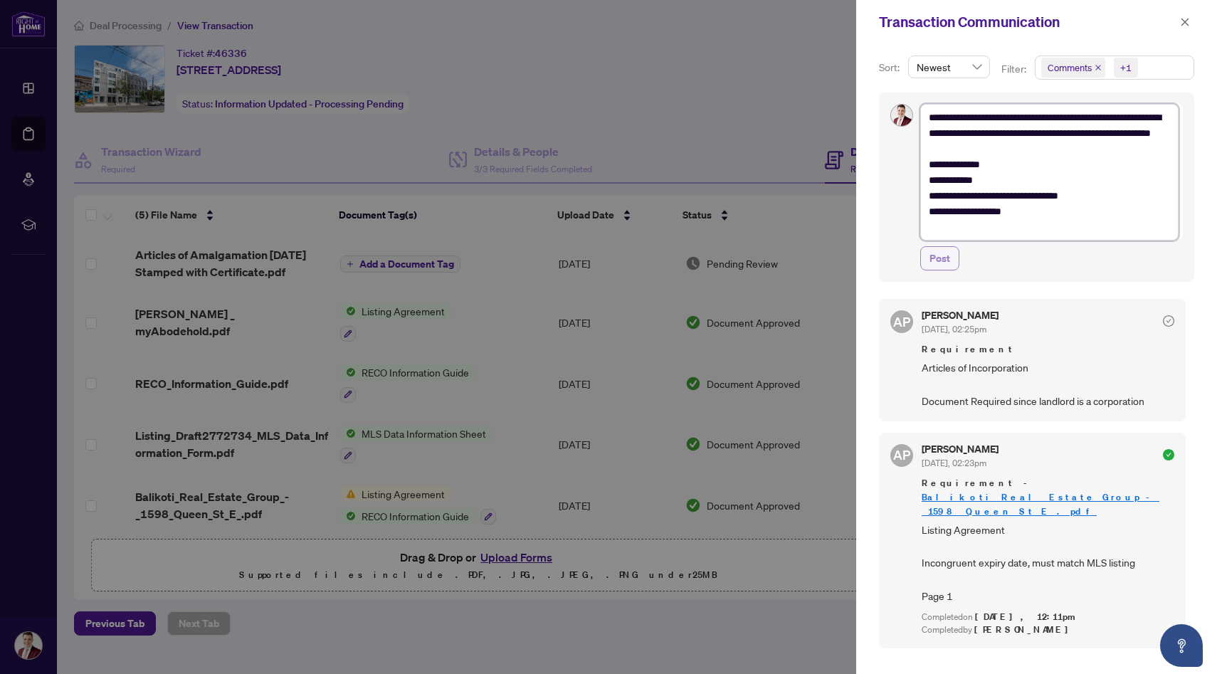
type textarea "**********"
click at [947, 262] on span "Post" at bounding box center [939, 258] width 21 height 23
type textarea "**********"
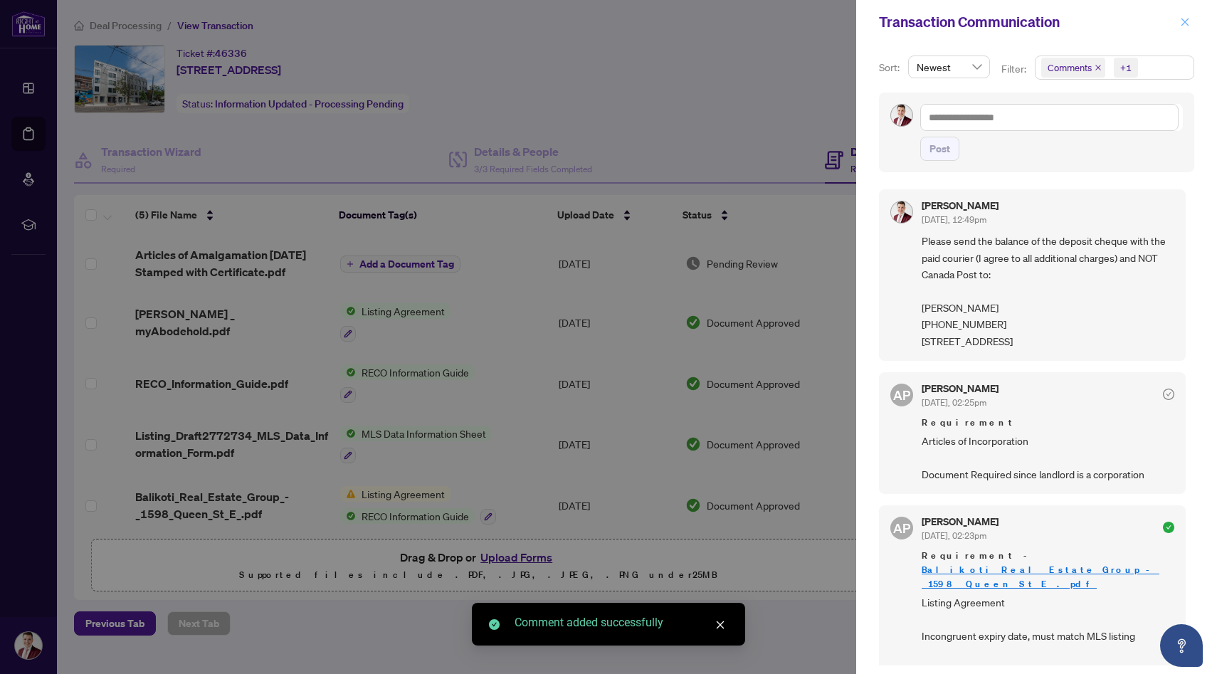
click at [1186, 26] on icon "close" at bounding box center [1185, 22] width 10 height 10
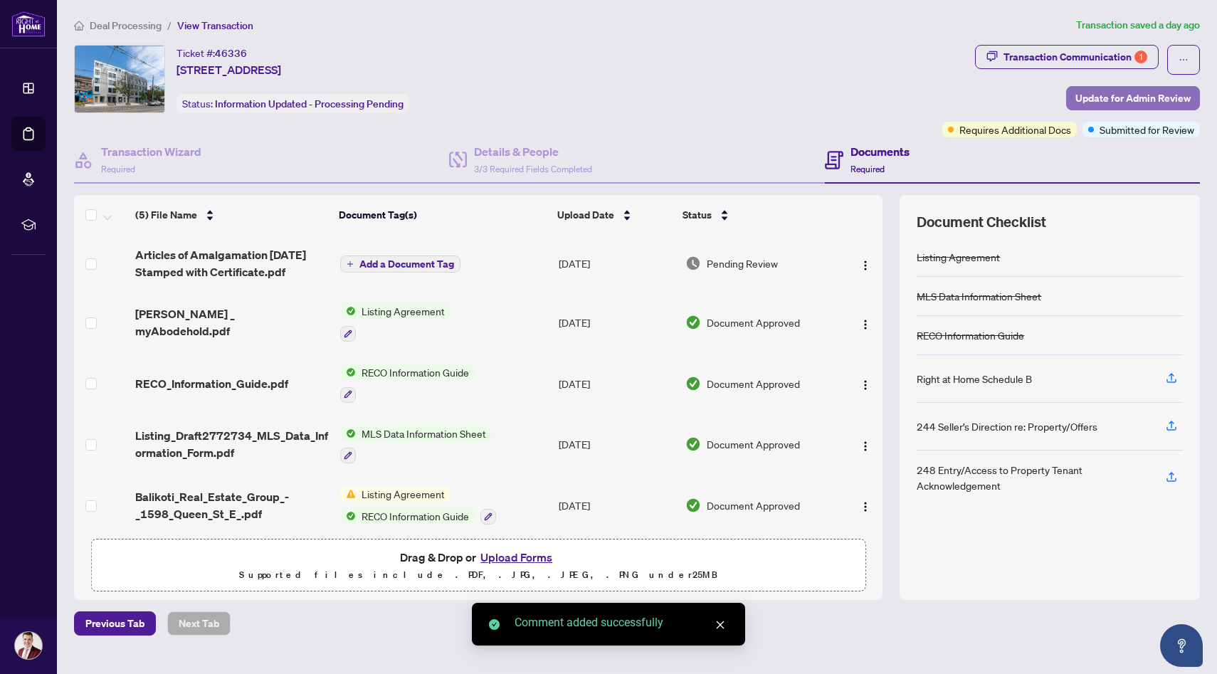
click at [1113, 98] on span "Update for Admin Review" at bounding box center [1132, 98] width 115 height 23
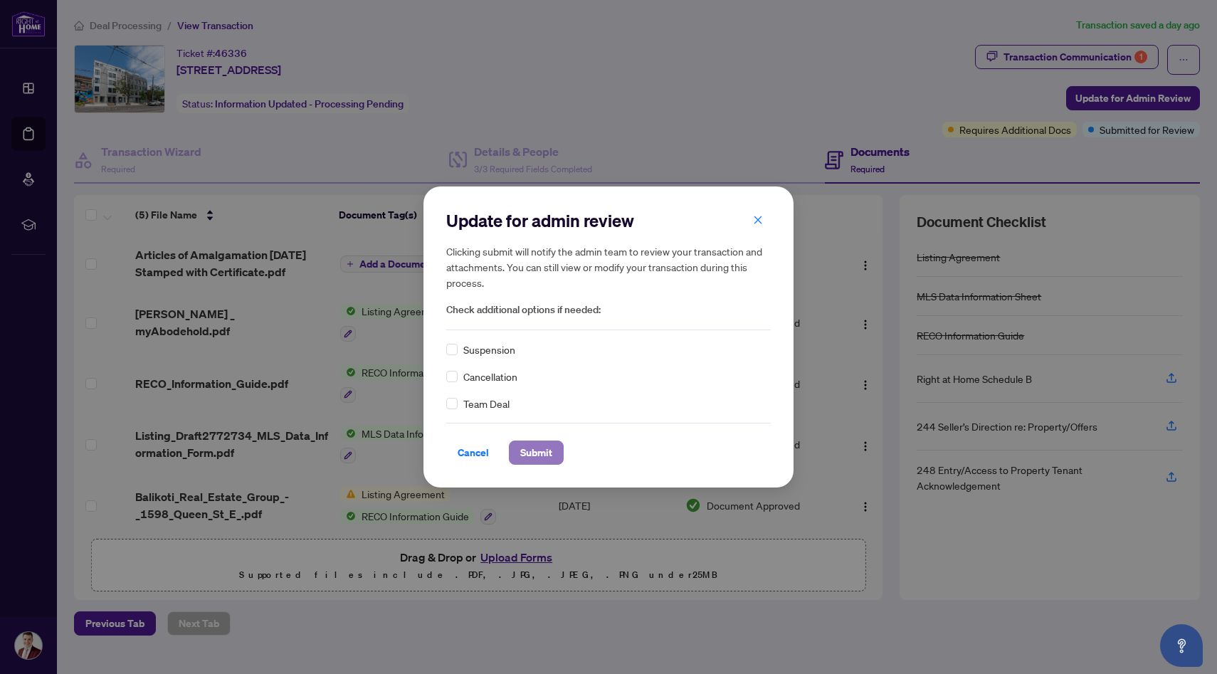
click at [538, 453] on span "Submit" at bounding box center [536, 452] width 32 height 23
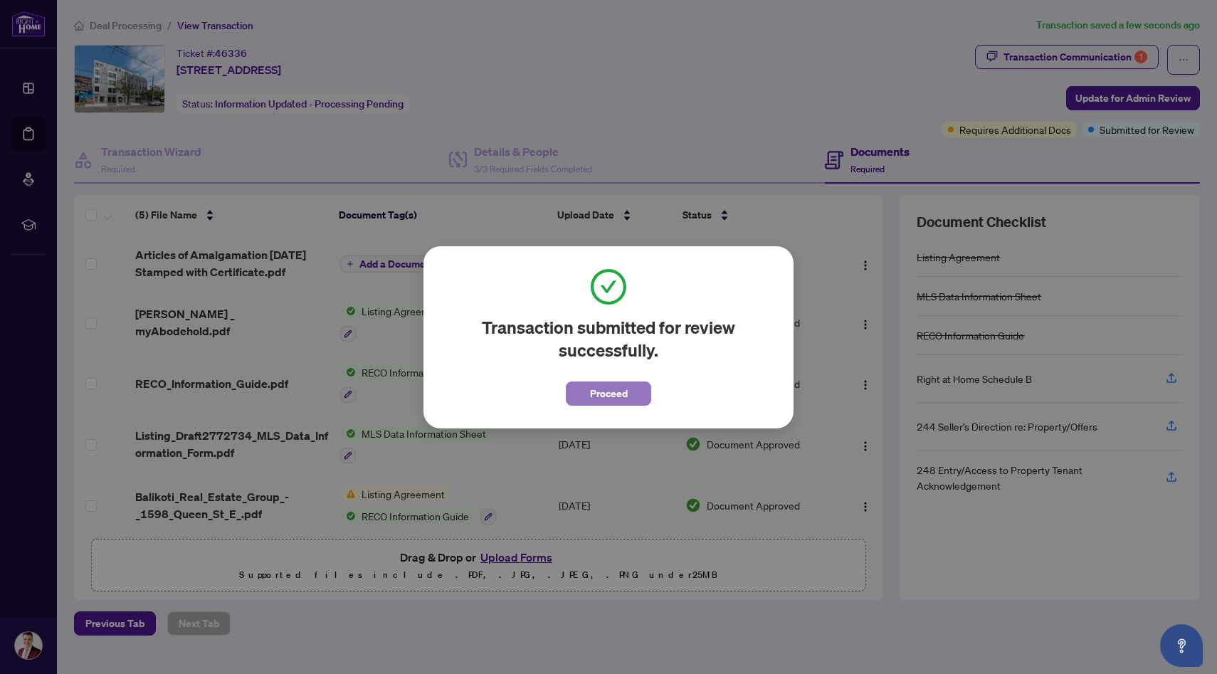
click at [626, 395] on span "Proceed" at bounding box center [609, 393] width 38 height 23
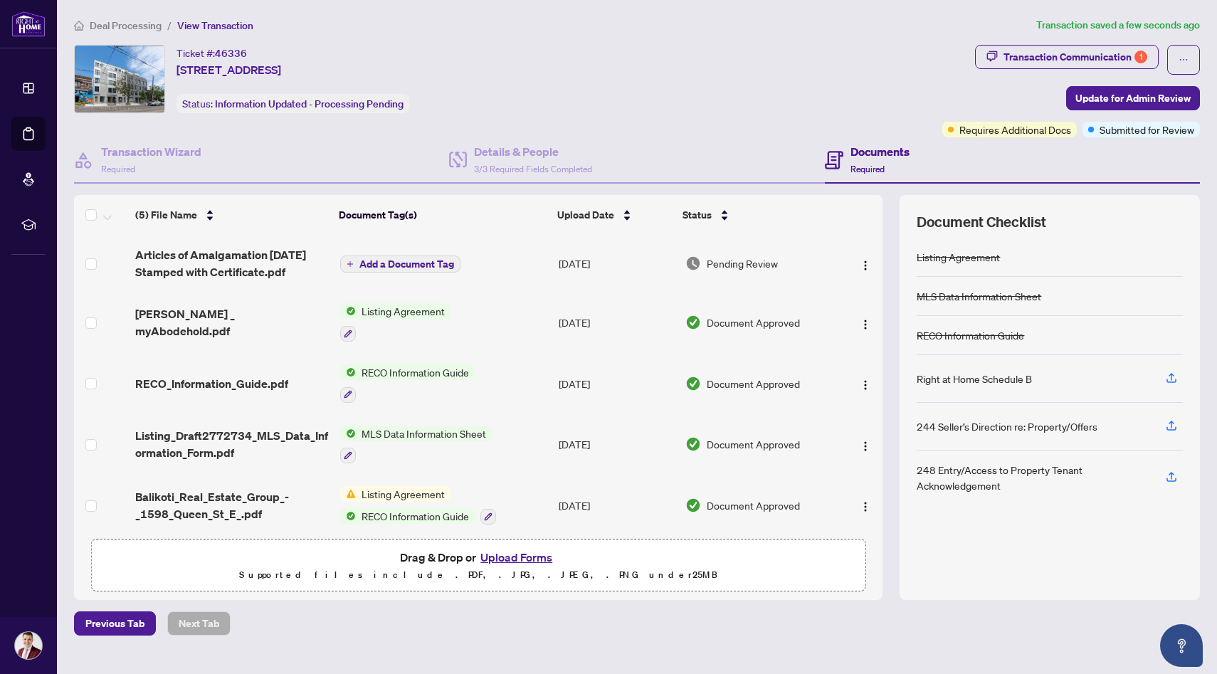
click at [129, 19] on span "Deal Processing" at bounding box center [126, 25] width 72 height 13
